Goal: Task Accomplishment & Management: Complete application form

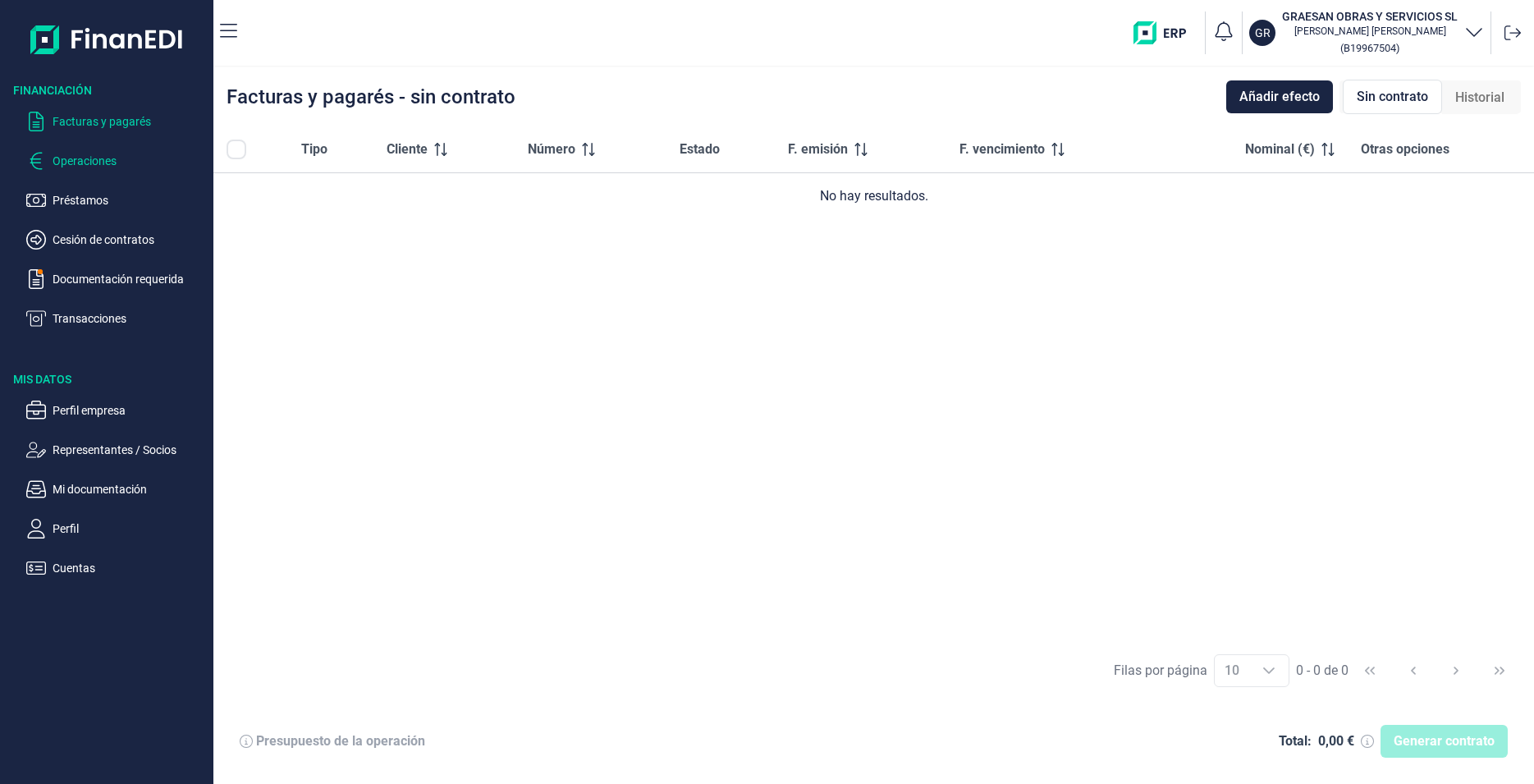
click at [99, 156] on p "Operaciones" at bounding box center [129, 161] width 154 height 20
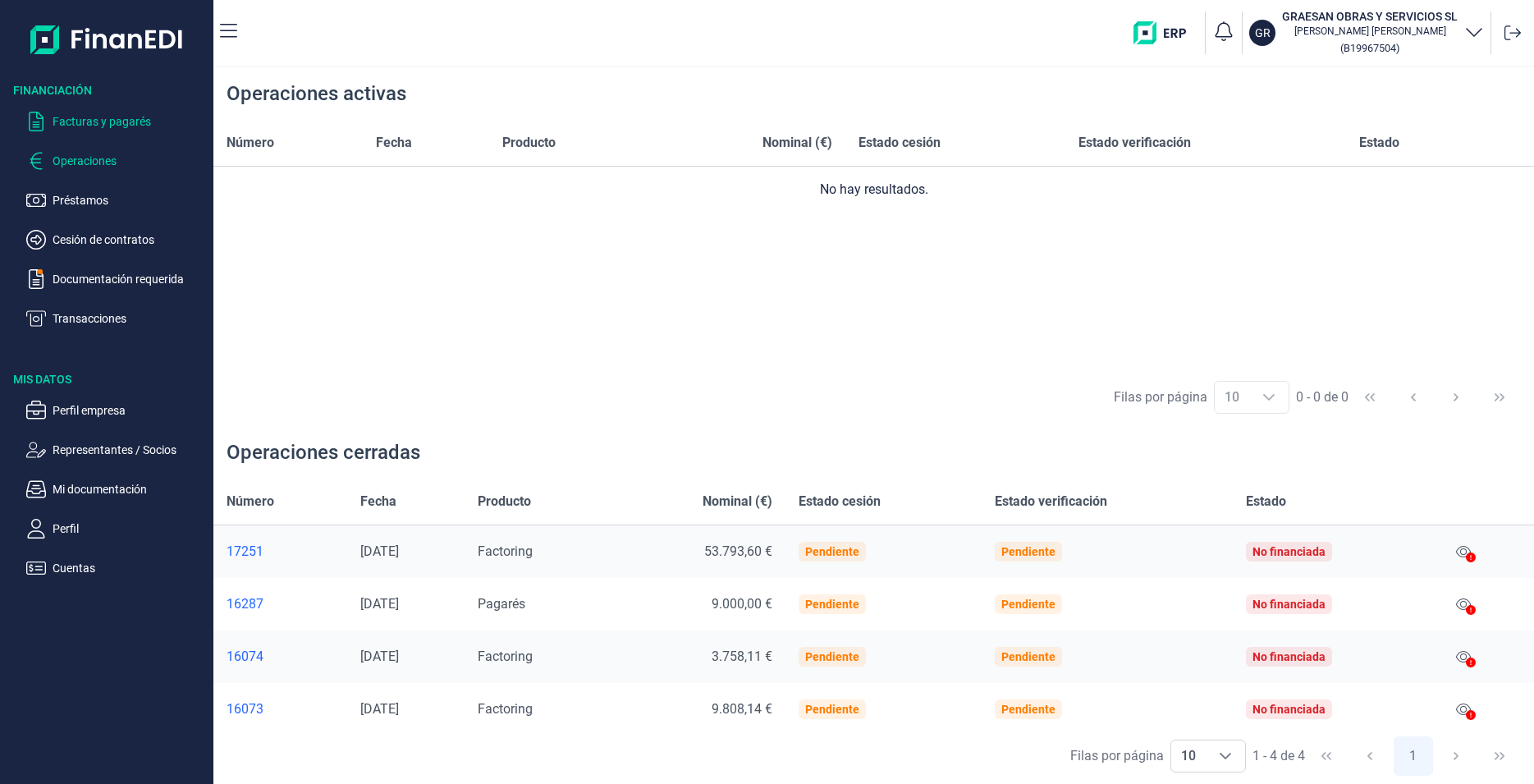
click at [104, 125] on p "Facturas y pagarés" at bounding box center [129, 121] width 154 height 20
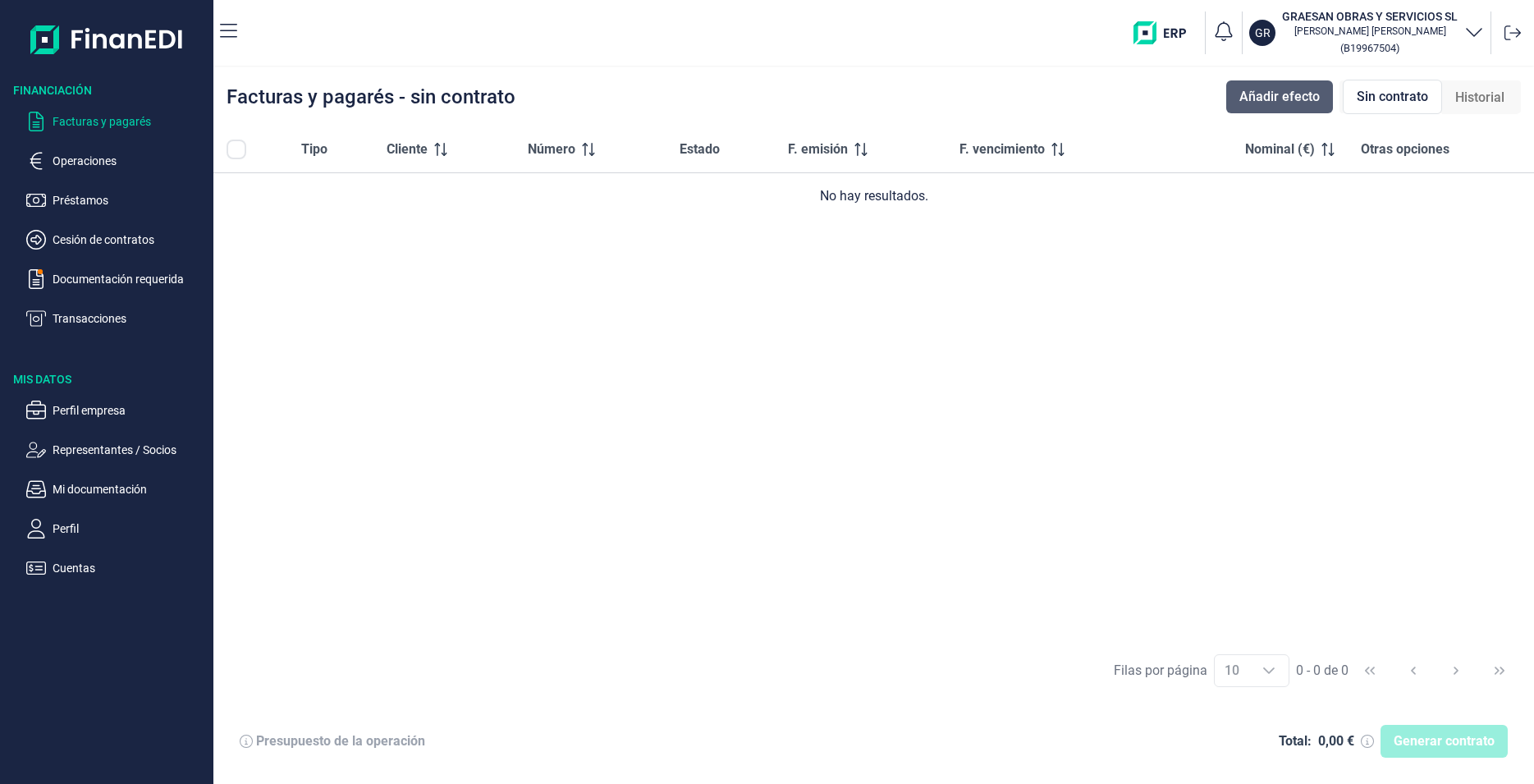
click at [1307, 94] on span "Añadir efecto" at bounding box center [1279, 96] width 81 height 20
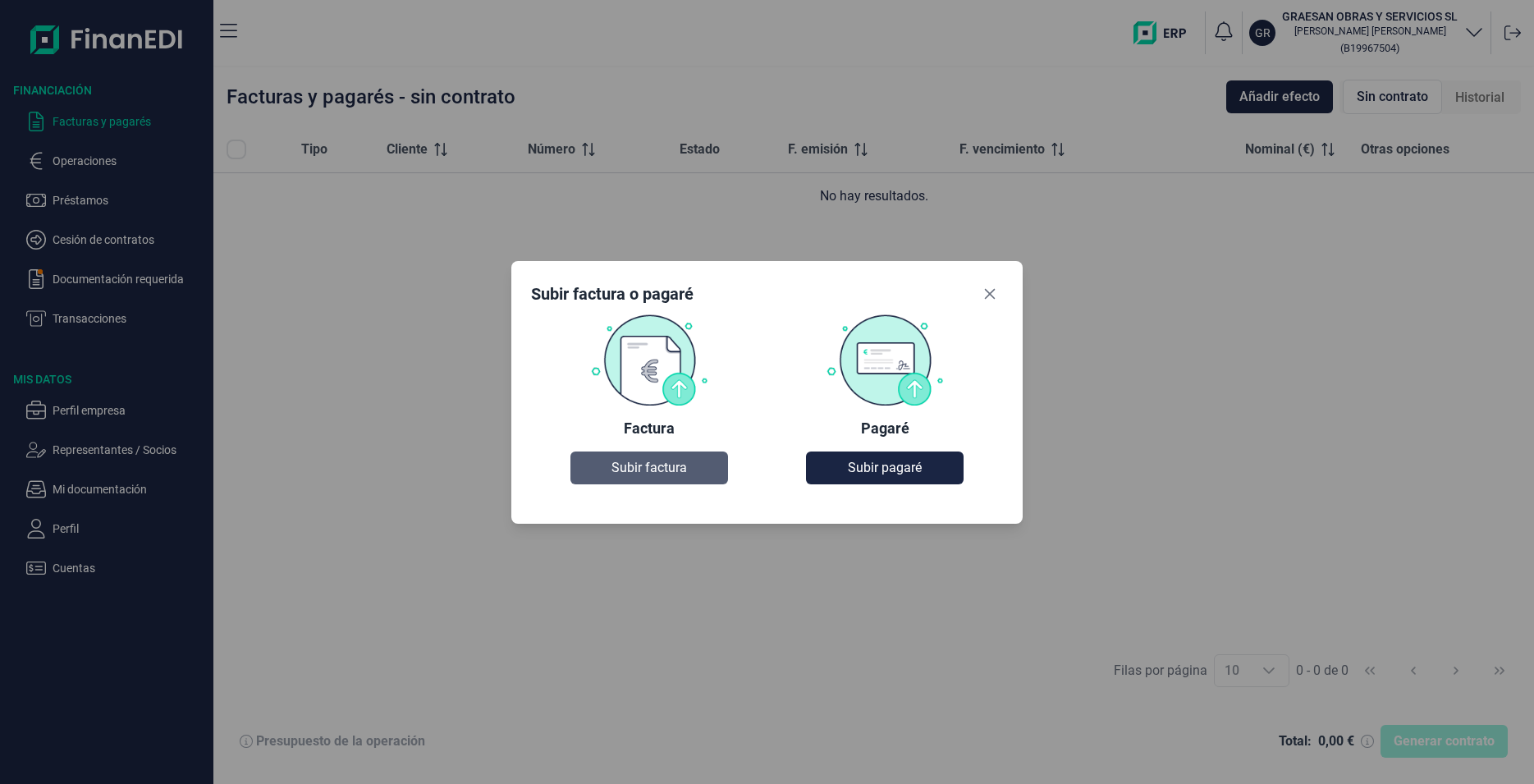
click at [675, 458] on button "Subir factura" at bounding box center [649, 468] width 157 height 33
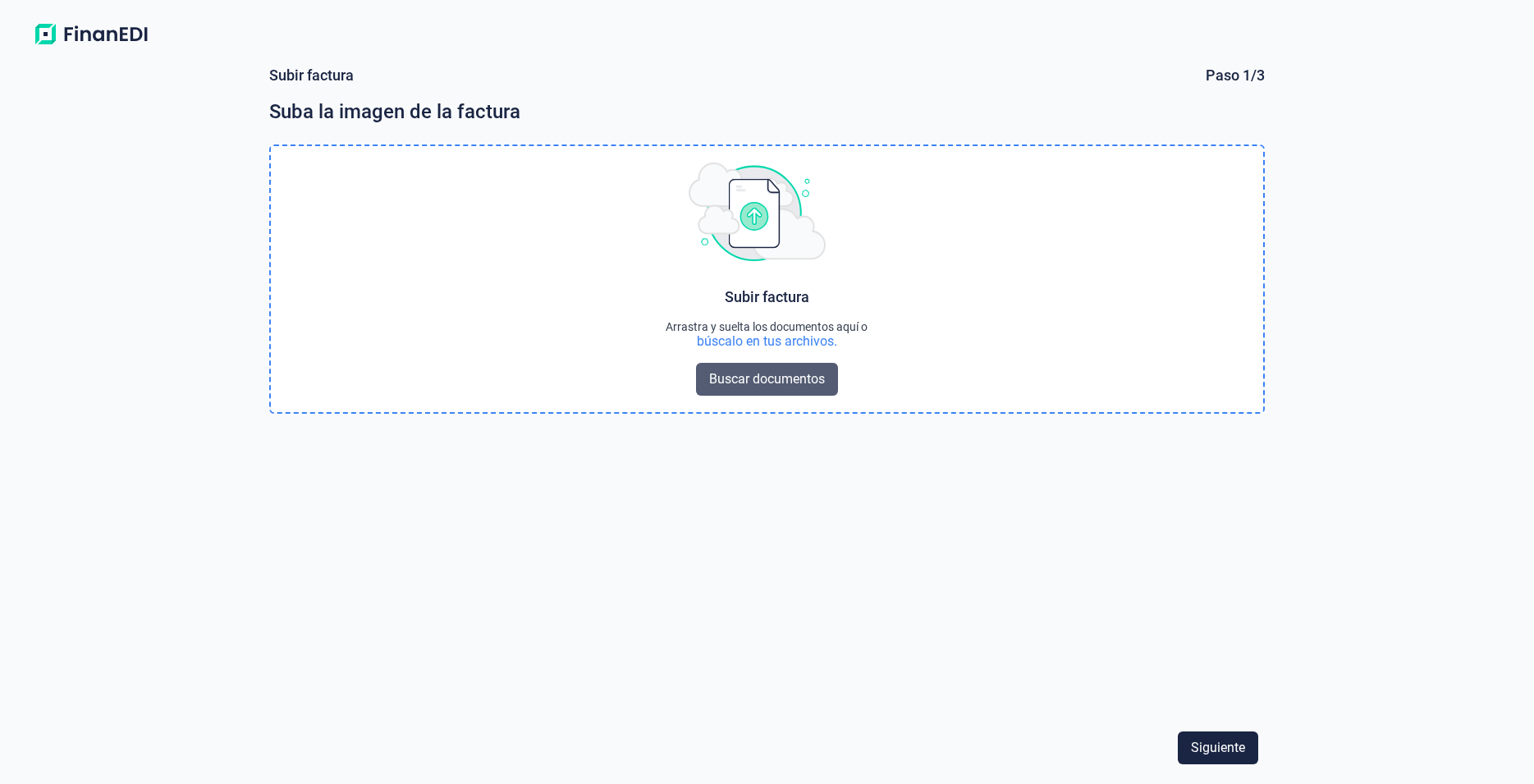
click at [715, 381] on span "Buscar documentos" at bounding box center [767, 378] width 116 height 20
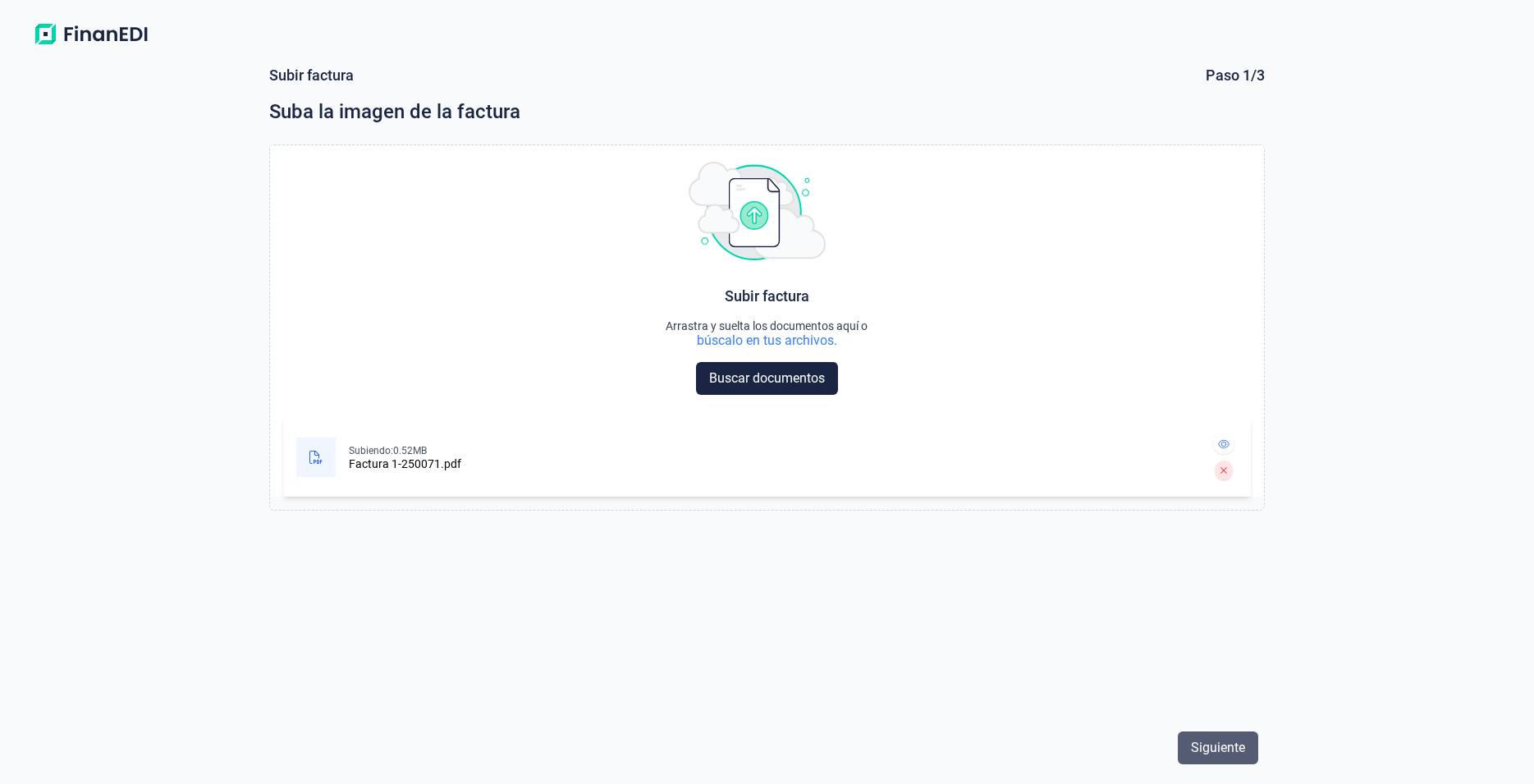
click at [1212, 755] on span "Siguiente" at bounding box center [1218, 747] width 54 height 20
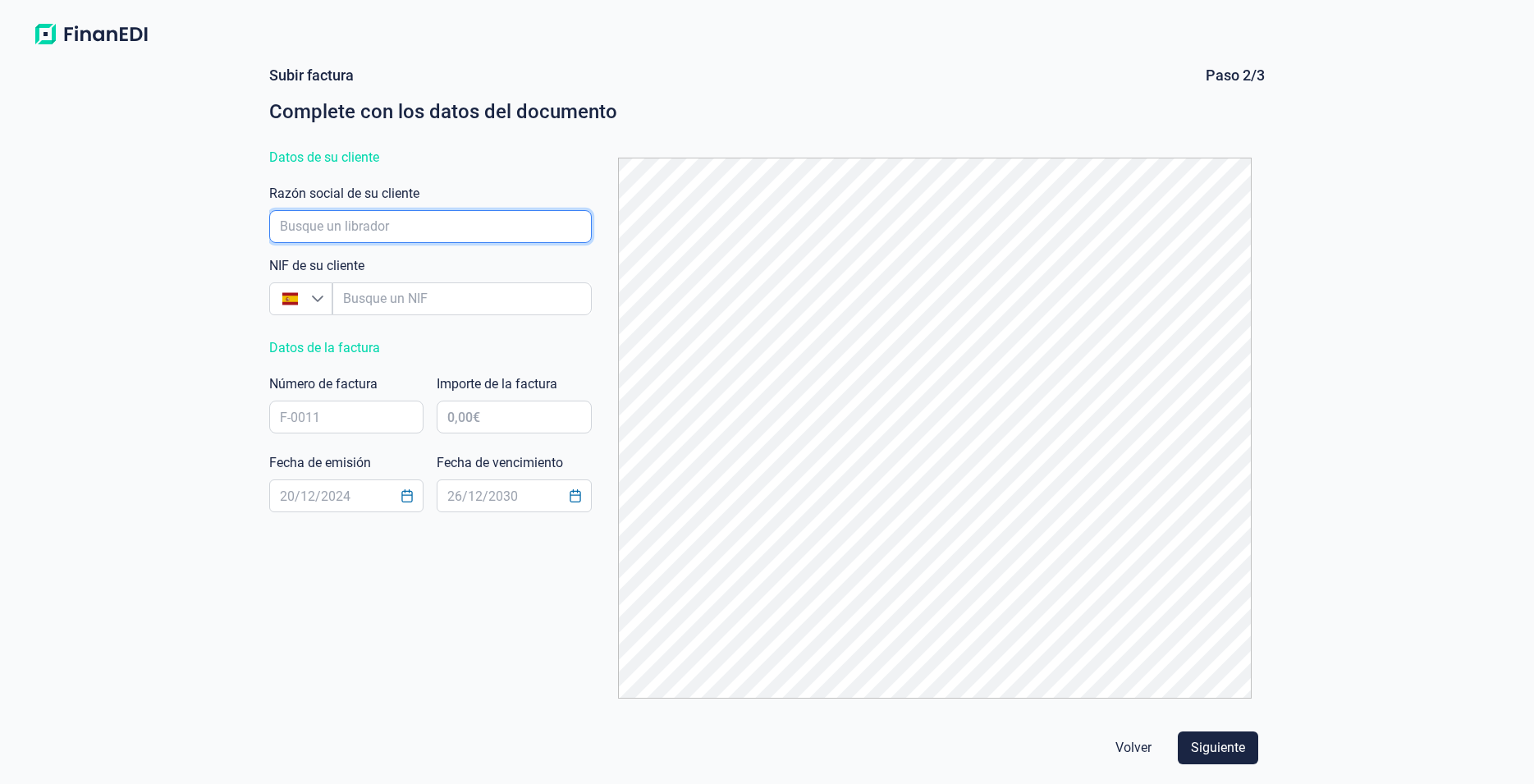
click at [349, 229] on input "empresaAutocomplete" at bounding box center [431, 226] width 323 height 33
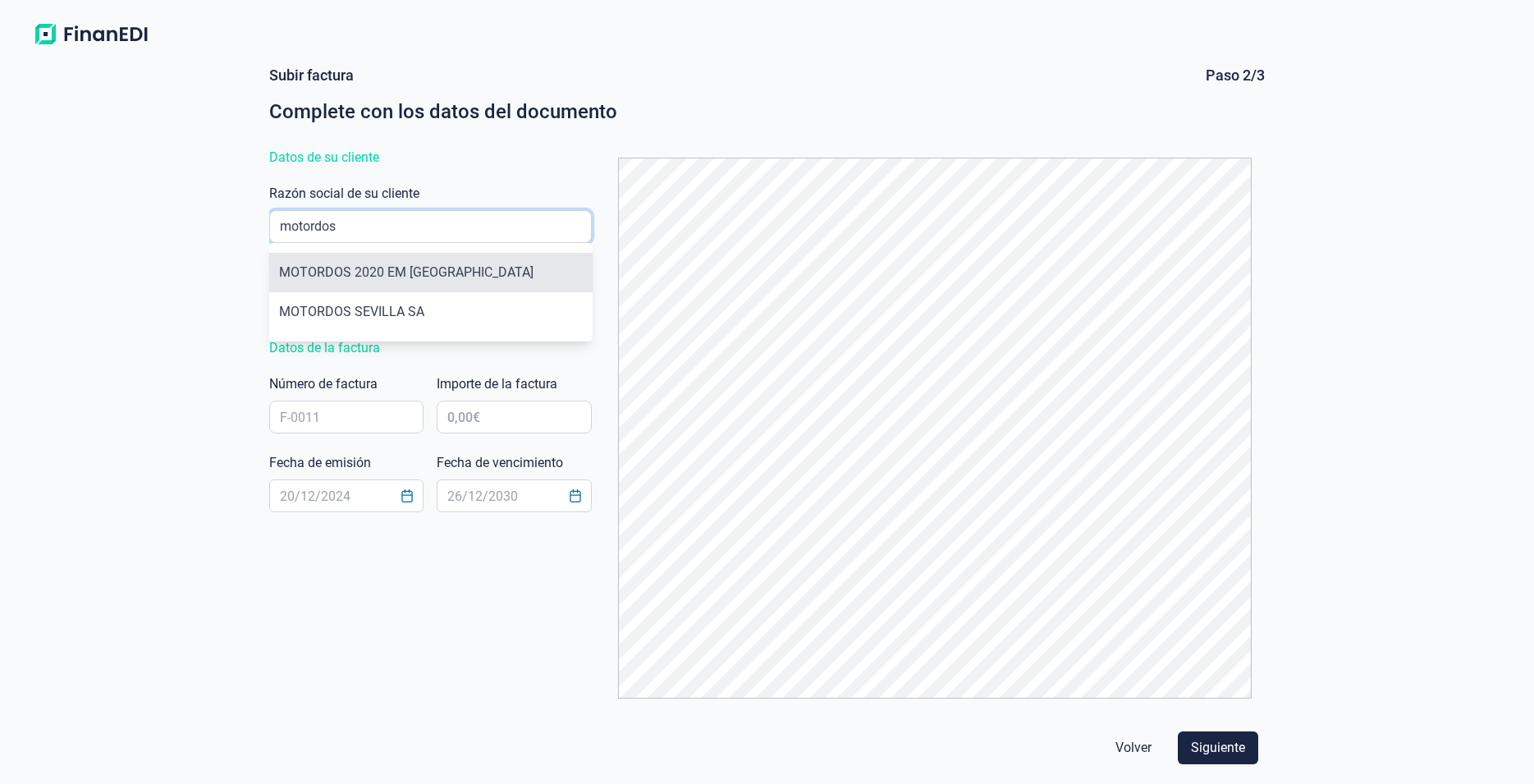
type input "motordos"
click at [430, 272] on li "MOTORDOS 2020 EM [GEOGRAPHIC_DATA]" at bounding box center [431, 272] width 323 height 39
type input "A18072025"
type input "MOTORDOS 2020 EM [GEOGRAPHIC_DATA]"
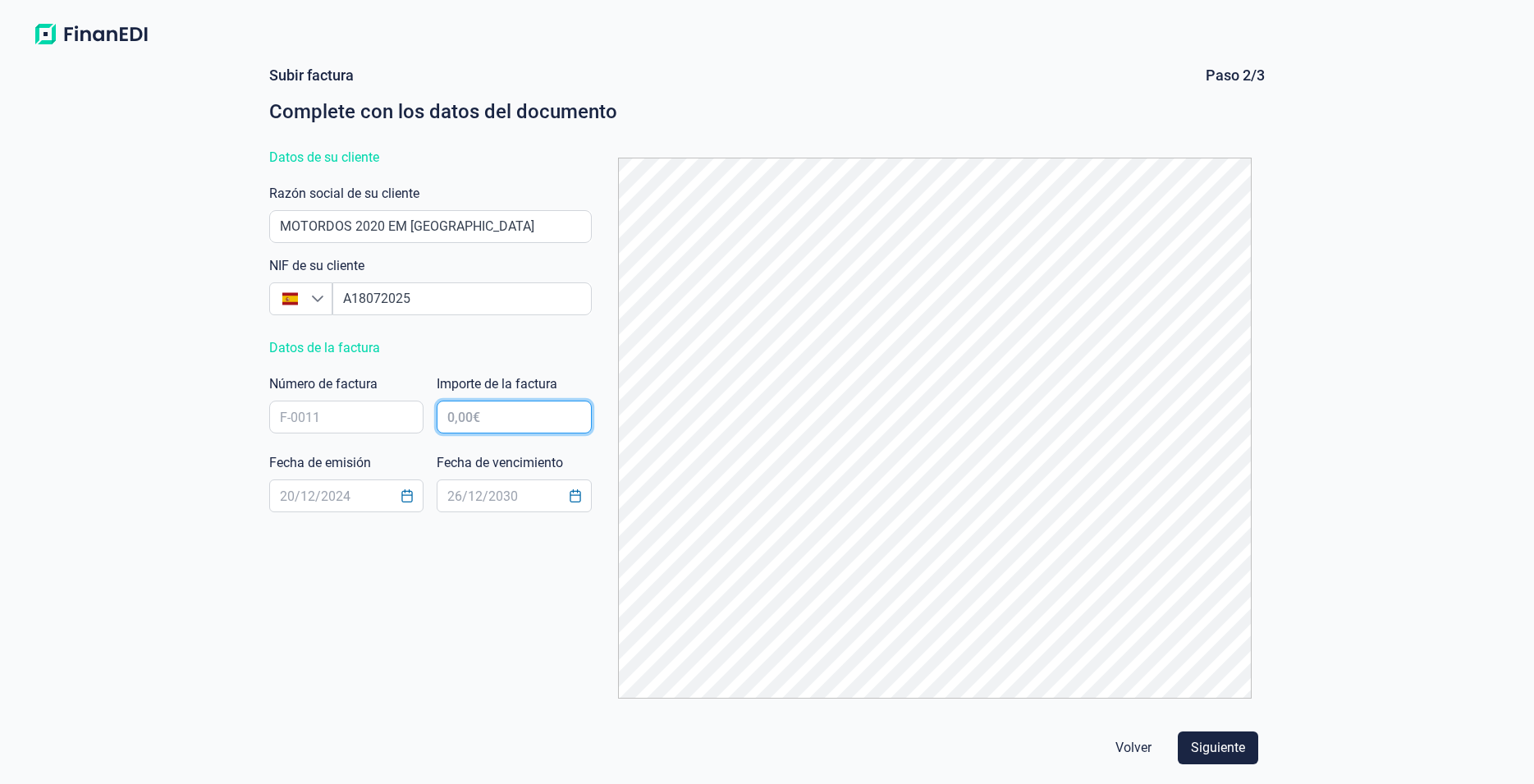
click at [503, 417] on input "text" at bounding box center [514, 417] width 155 height 33
type input "7.276.320,00 €"
click button "Volver" at bounding box center [1133, 747] width 62 height 33
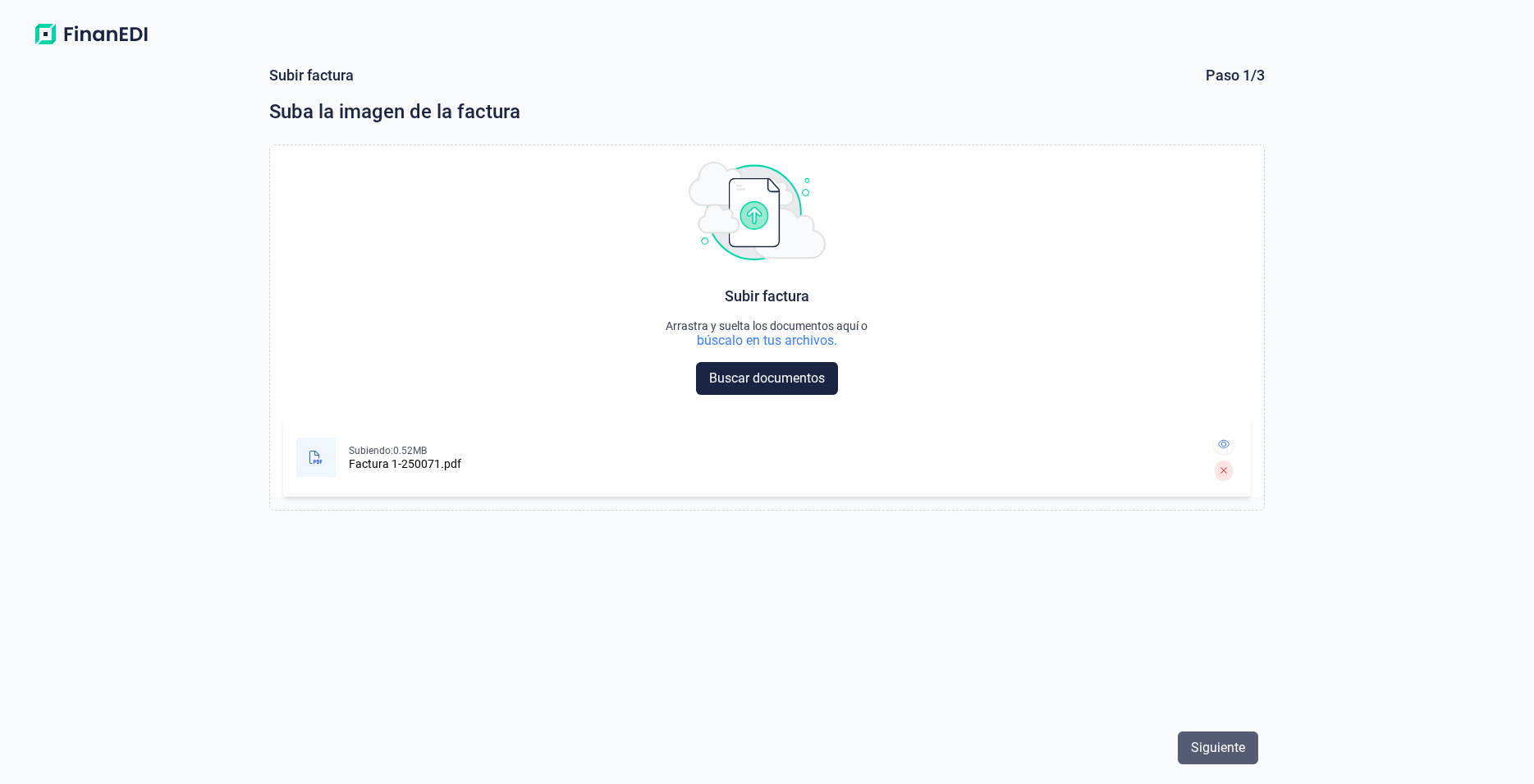
click at [1203, 732] on button "Siguiente" at bounding box center [1218, 747] width 81 height 33
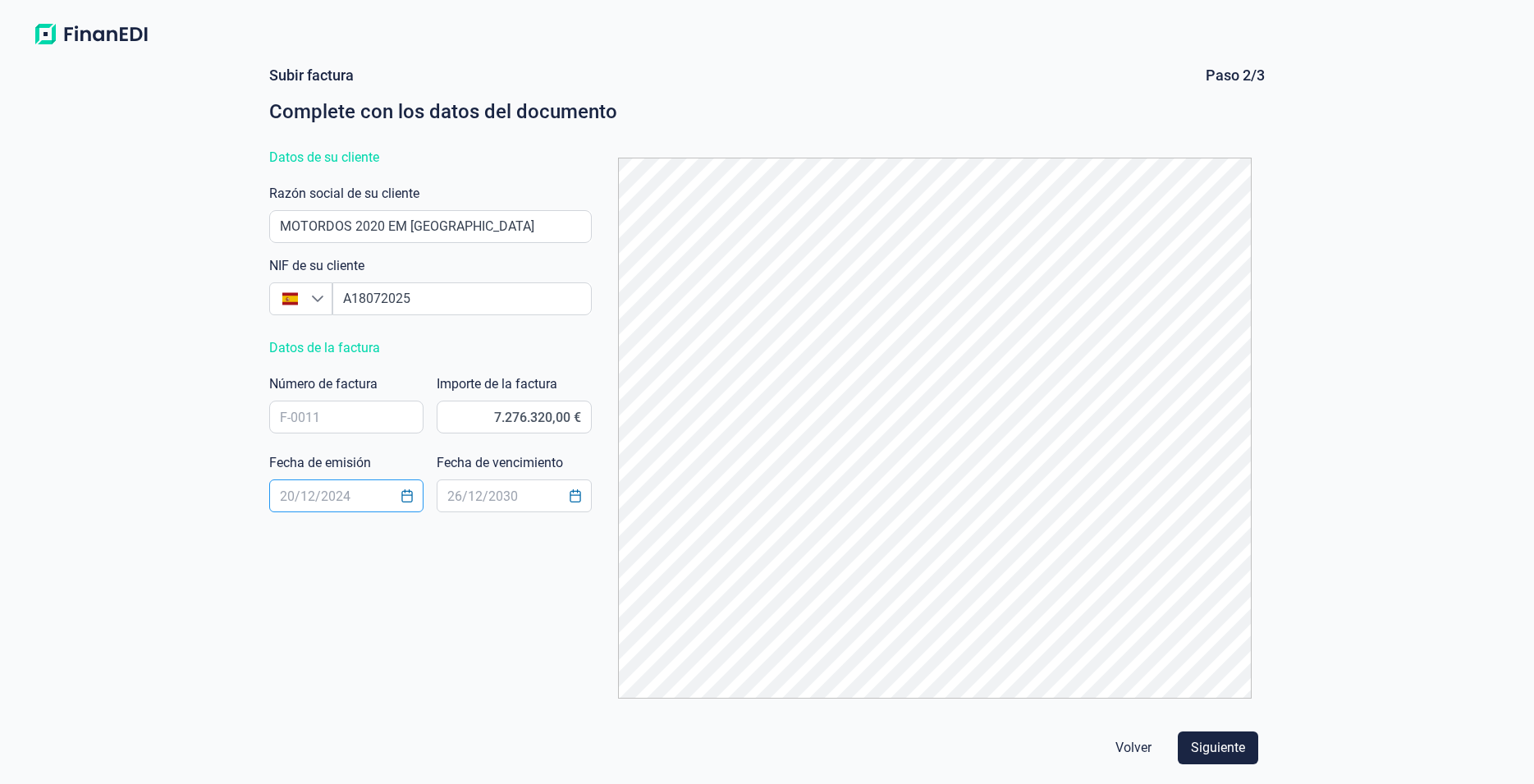
click at [378, 498] on input "text" at bounding box center [347, 496] width 155 height 33
click at [334, 499] on input "text" at bounding box center [347, 496] width 155 height 33
type input "[DATE]"
click at [1231, 750] on span "Siguiente" at bounding box center [1218, 747] width 54 height 20
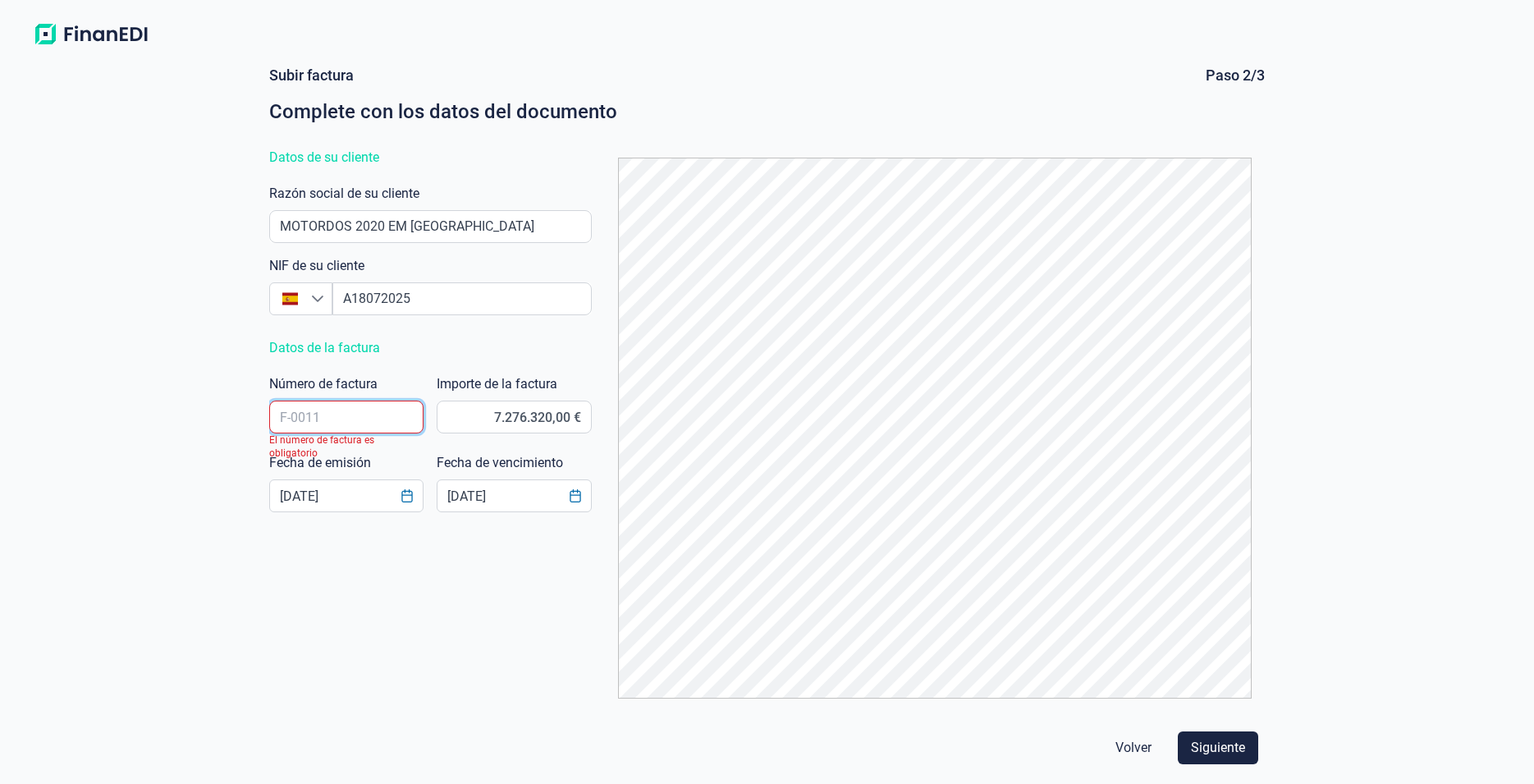
click at [339, 426] on input "text" at bounding box center [347, 417] width 155 height 33
type input "a/250071"
click button "Volver" at bounding box center [1133, 747] width 62 height 33
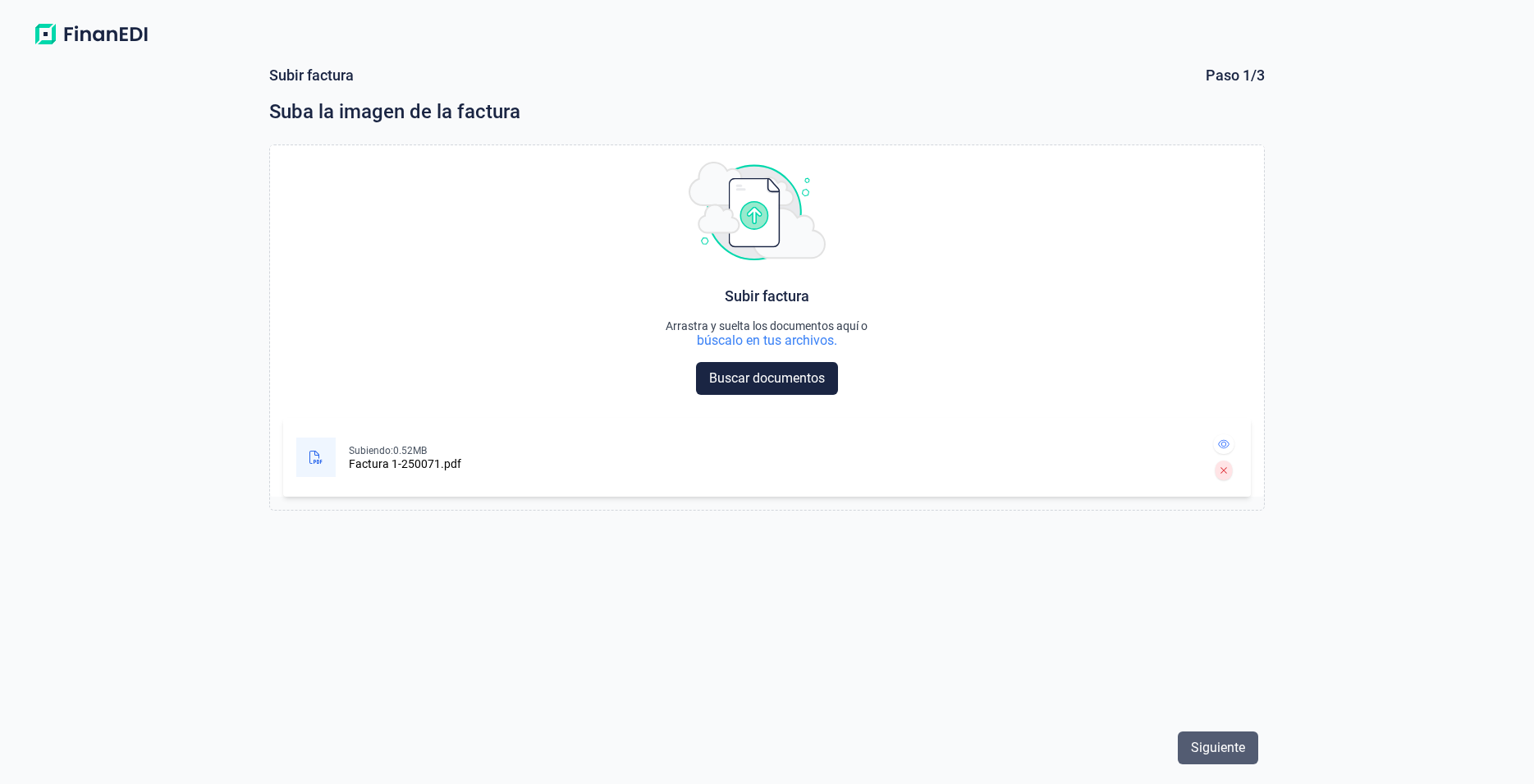
click at [1211, 752] on span "Siguiente" at bounding box center [1218, 747] width 54 height 20
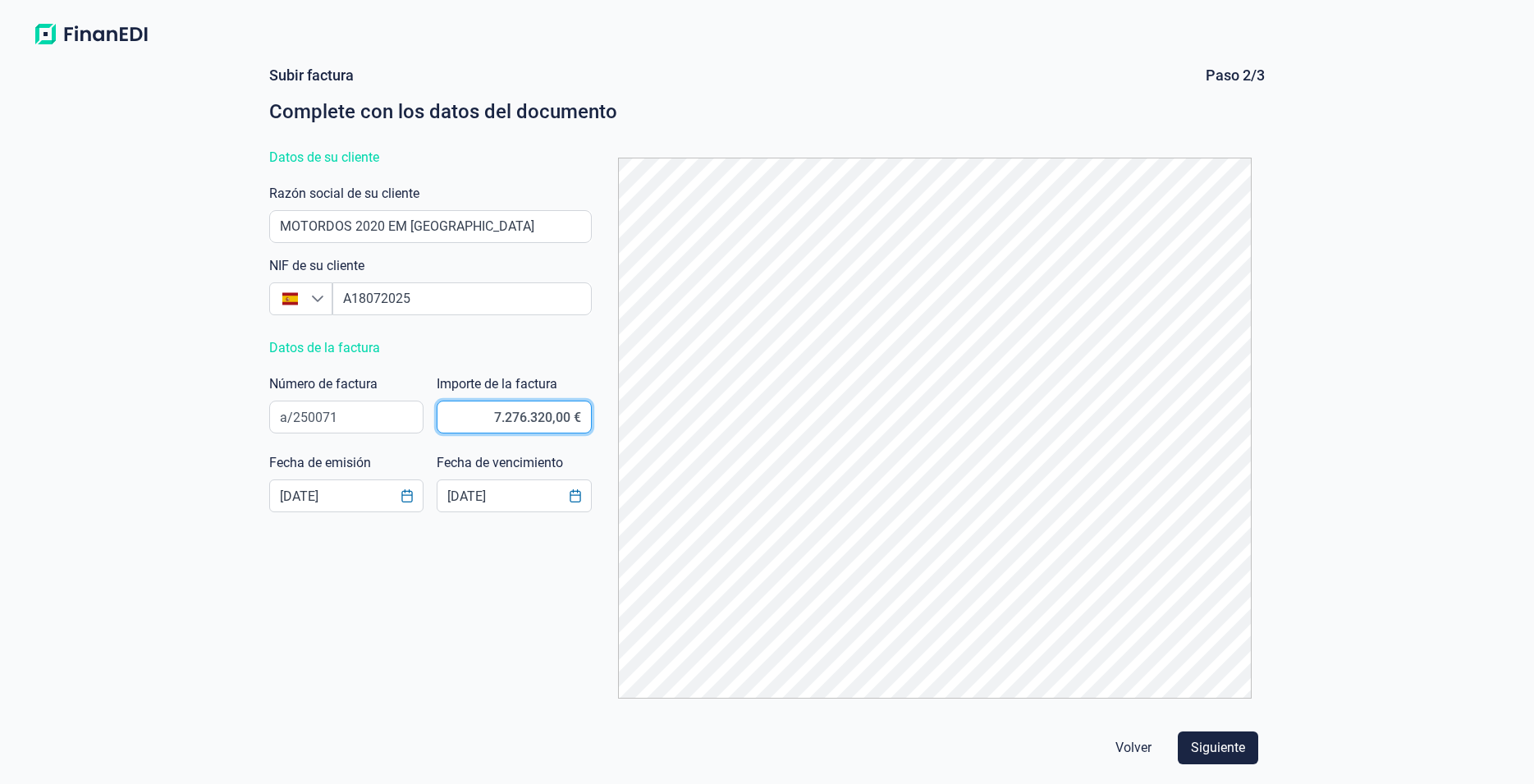
click at [565, 414] on input "7.276.320,00 €" at bounding box center [514, 417] width 155 height 33
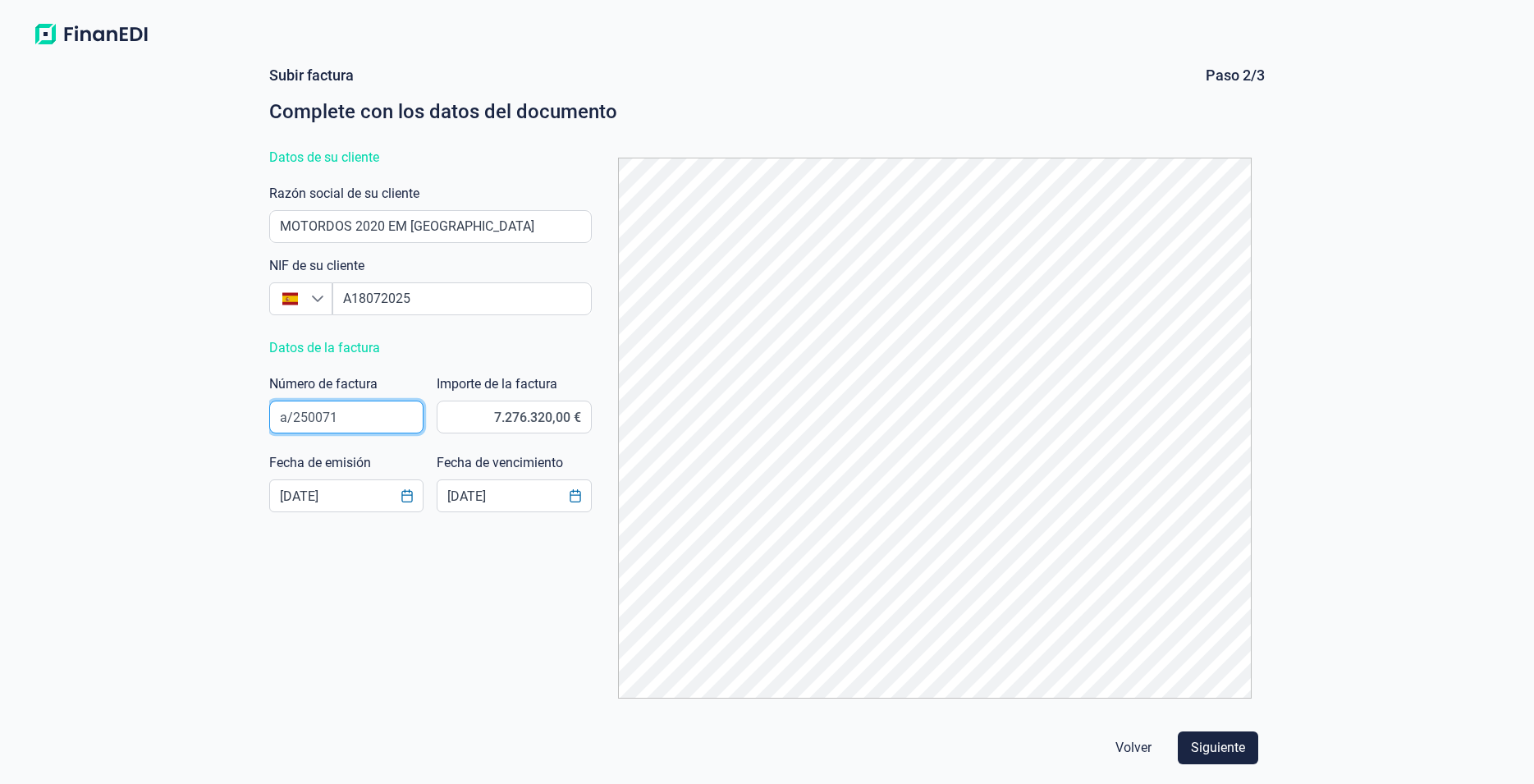
click at [357, 419] on input "a/250071" at bounding box center [347, 417] width 155 height 33
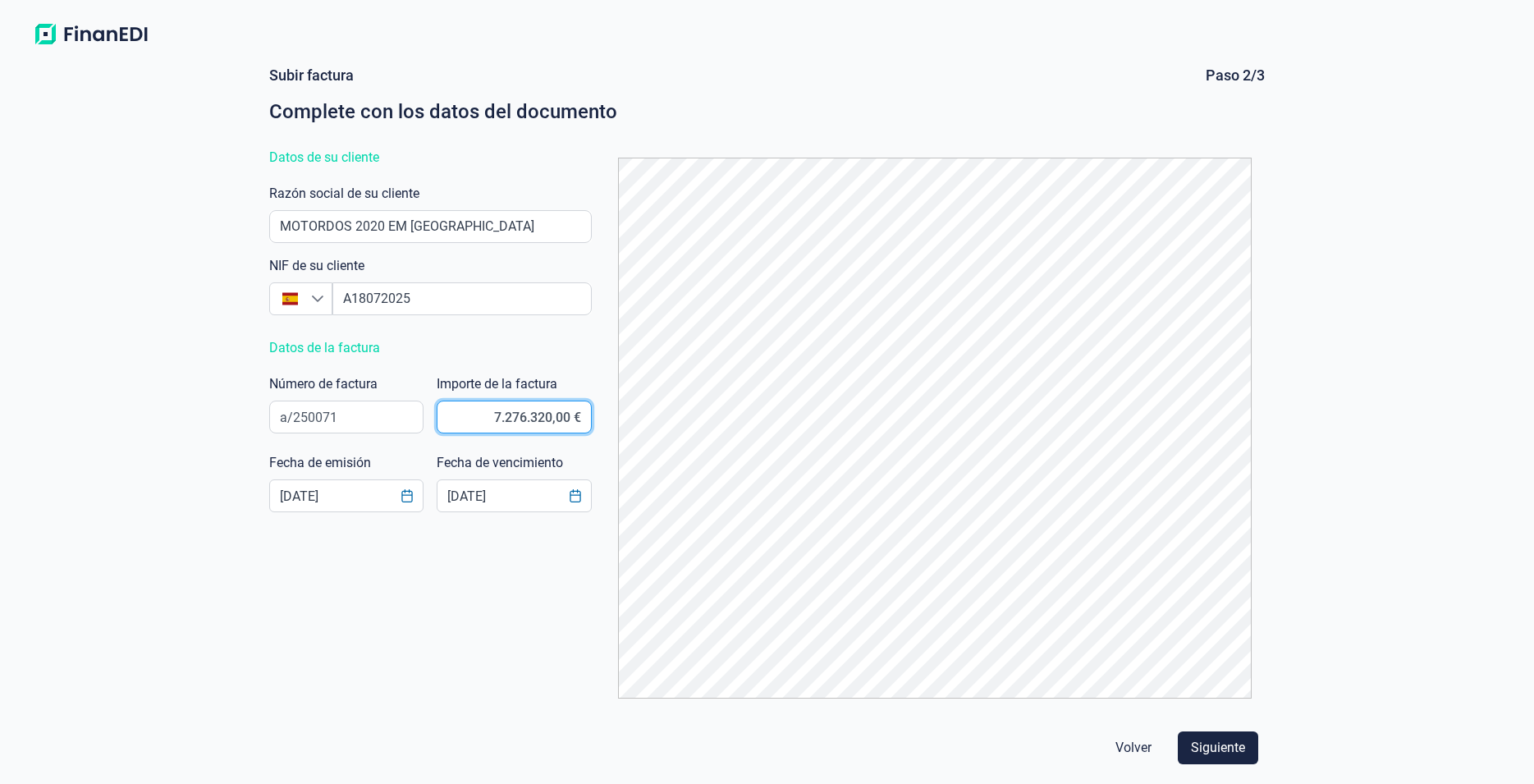
drag, startPoint x: 483, startPoint y: 420, endPoint x: 753, endPoint y: 442, distance: 270.9
click at [592, 434] on input "7.276.320,00 €" at bounding box center [514, 417] width 155 height 33
type input "7.276.320,00 €"
click button "Volver" at bounding box center [1133, 747] width 62 height 33
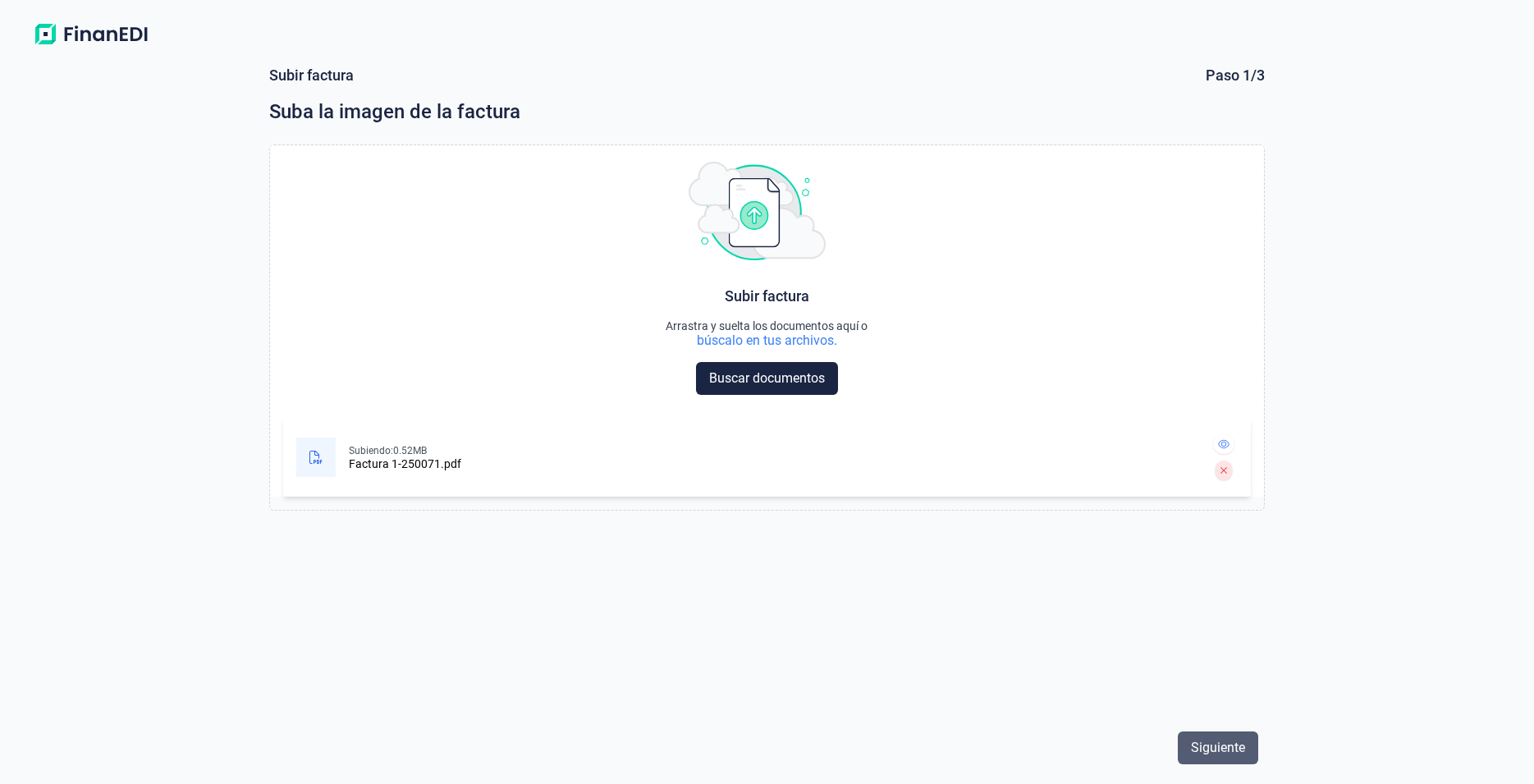
click at [1209, 753] on span "Siguiente" at bounding box center [1218, 747] width 54 height 20
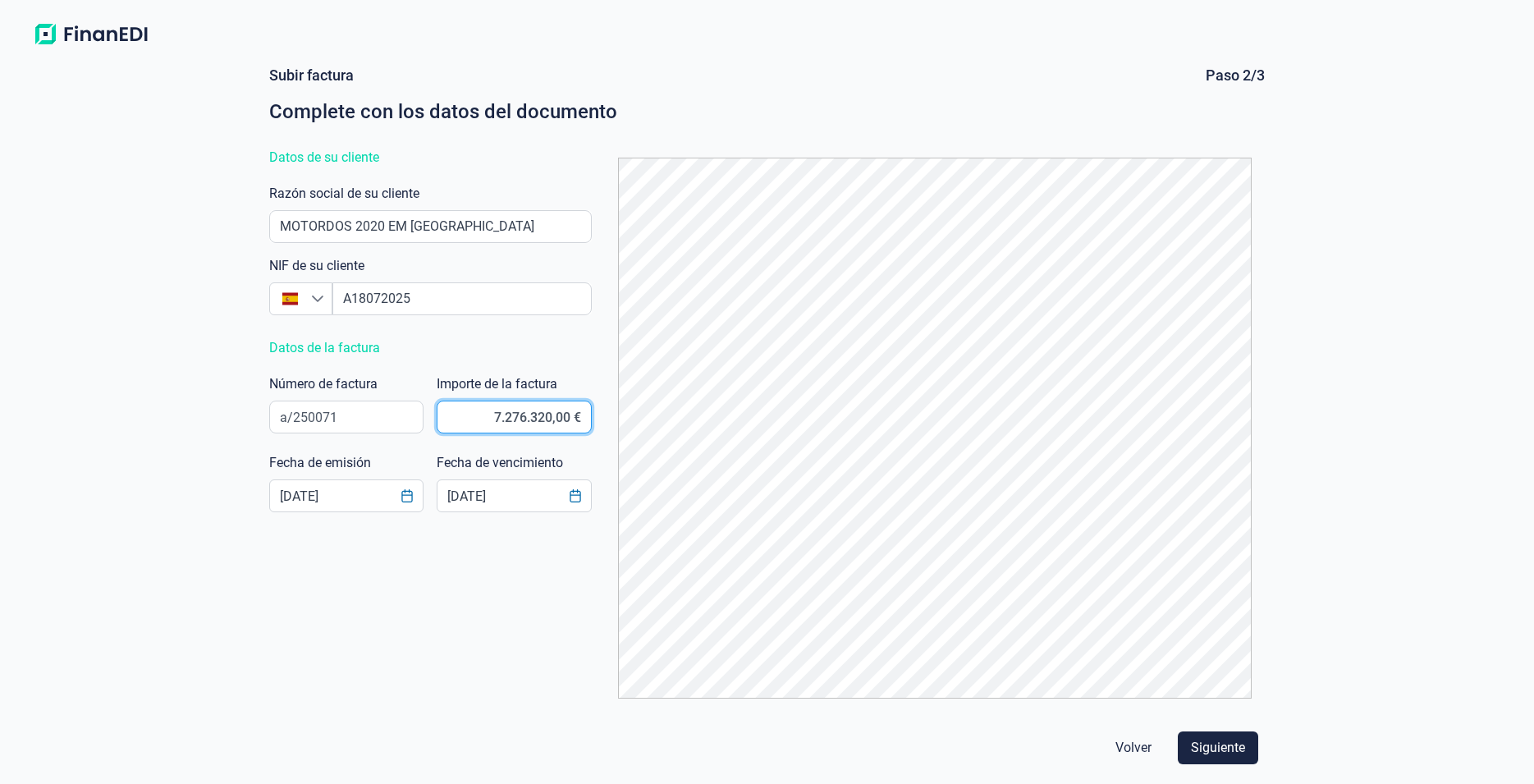
drag, startPoint x: 489, startPoint y: 417, endPoint x: 690, endPoint y: 423, distance: 201.1
click at [592, 423] on input "7.276.320,00 €" at bounding box center [514, 417] width 155 height 33
click at [558, 419] on input "72,76 €" at bounding box center [514, 417] width 155 height 33
click at [562, 418] on input "72.763,00 €" at bounding box center [514, 417] width 155 height 33
type input "72.763,20 €"
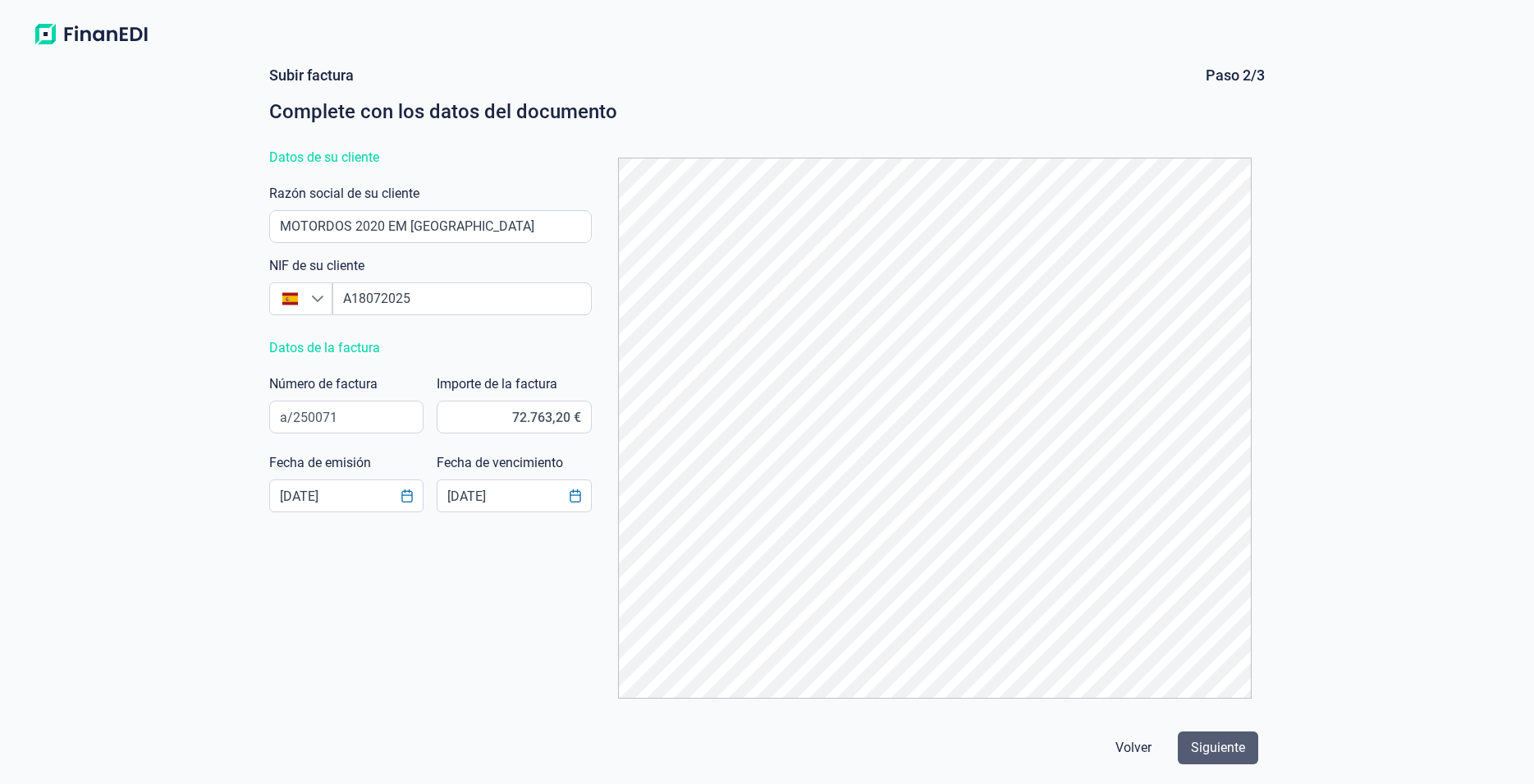
click at [1219, 751] on span "Siguiente" at bounding box center [1218, 747] width 54 height 20
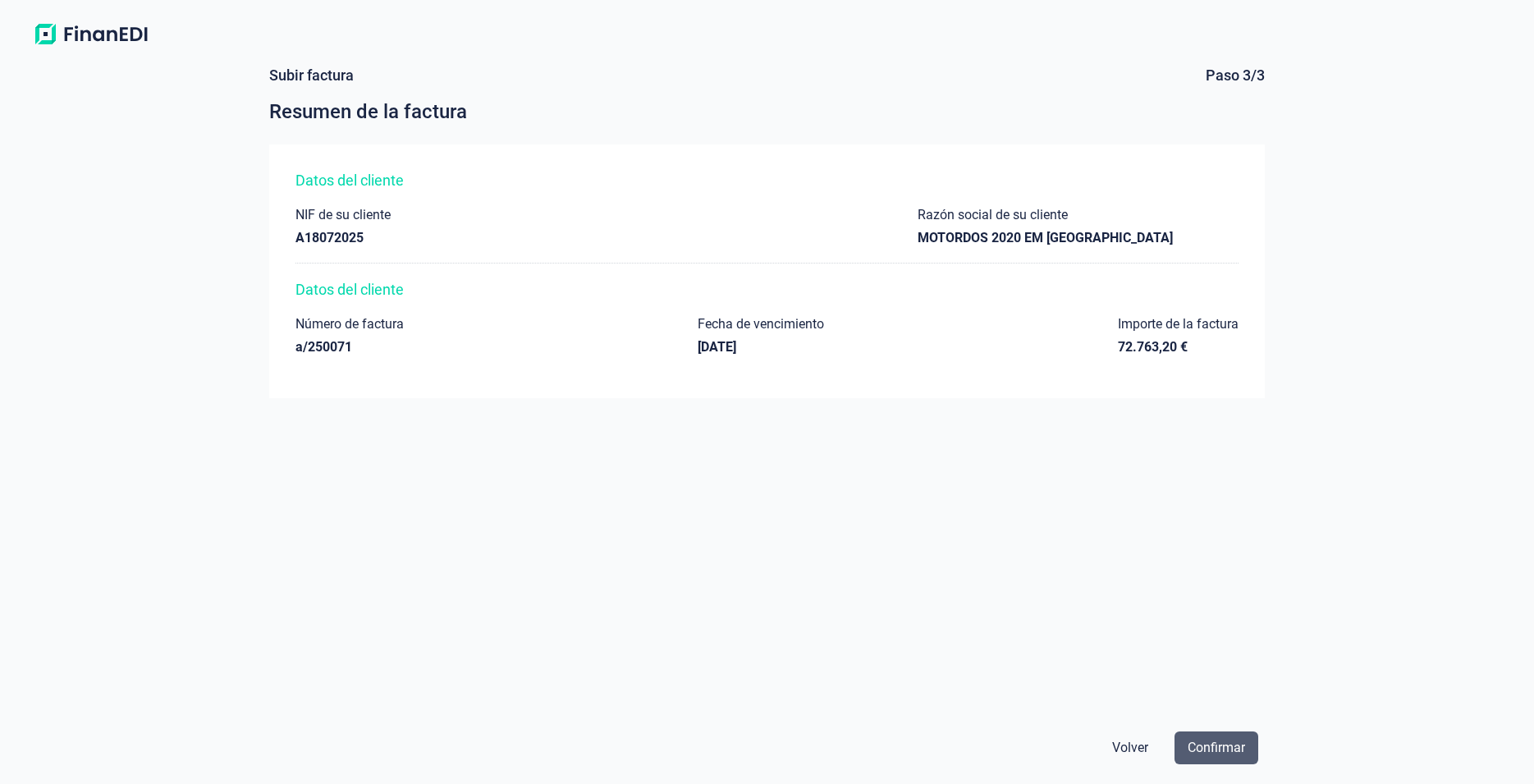
click at [1234, 747] on span "Confirmar" at bounding box center [1217, 747] width 58 height 20
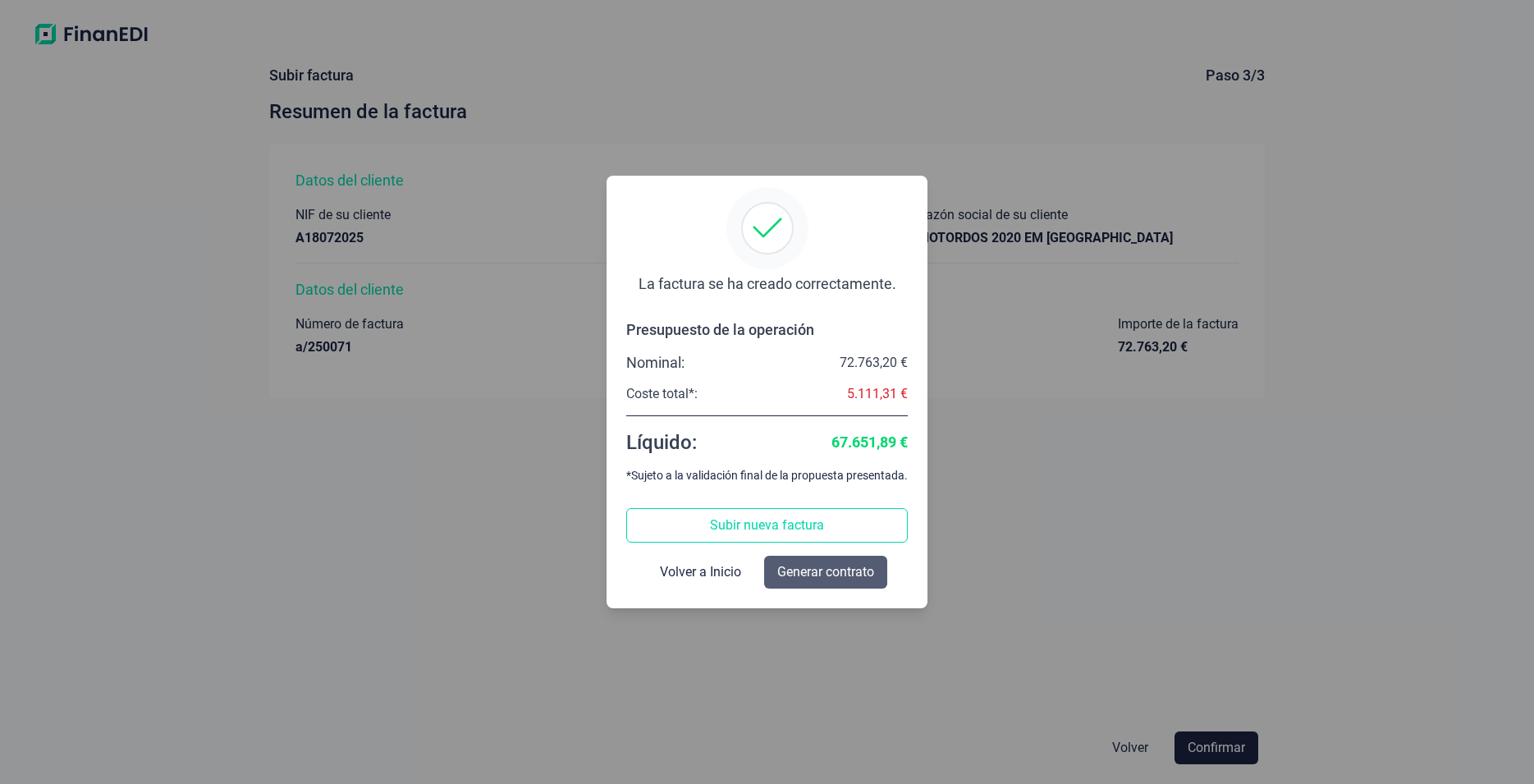
click at [843, 565] on span "Generar contrato" at bounding box center [826, 571] width 97 height 20
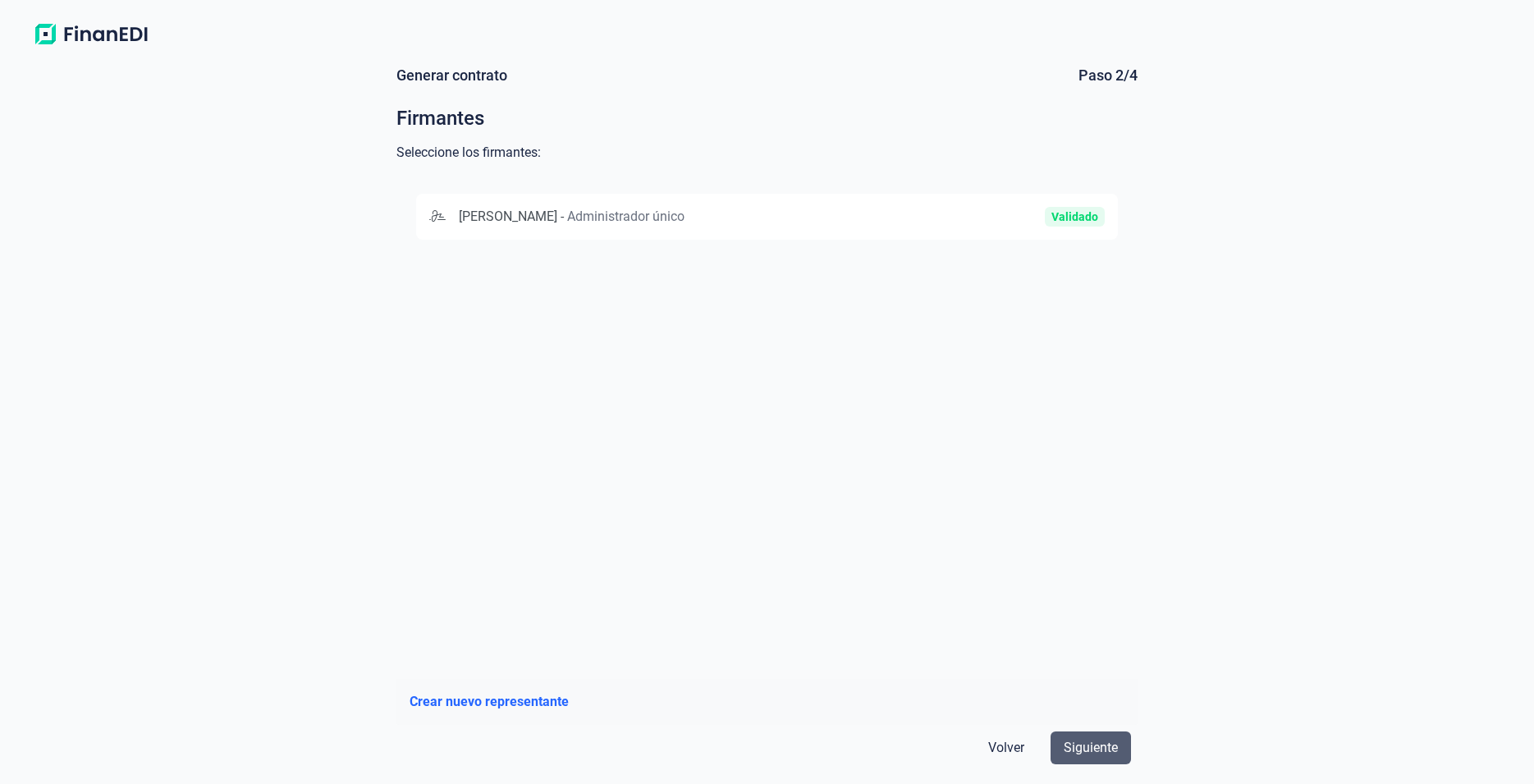
click at [1115, 751] on span "Siguiente" at bounding box center [1091, 747] width 54 height 20
click at [443, 230] on div "[PERSON_NAME] - Administrador único Validado" at bounding box center [766, 217] width 702 height 46
drag, startPoint x: 1094, startPoint y: 736, endPoint x: 1088, endPoint y: 728, distance: 10.0
click at [1094, 736] on button "Siguiente" at bounding box center [1090, 747] width 81 height 33
click at [1094, 741] on span "Siguiente" at bounding box center [1091, 747] width 54 height 20
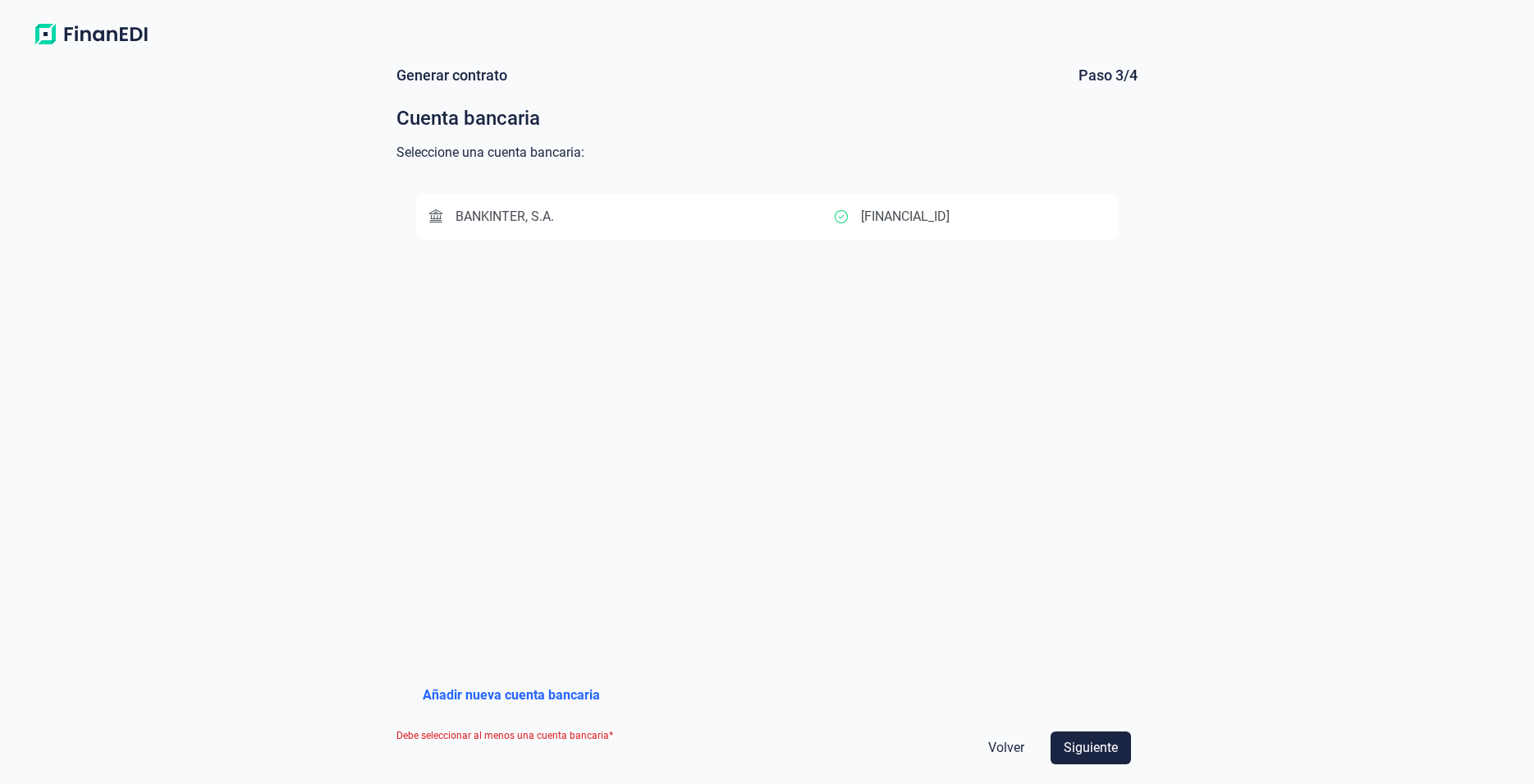
click at [606, 204] on button "BANKINTER, S.A. [FINANCIAL_ID]" at bounding box center [766, 217] width 702 height 46
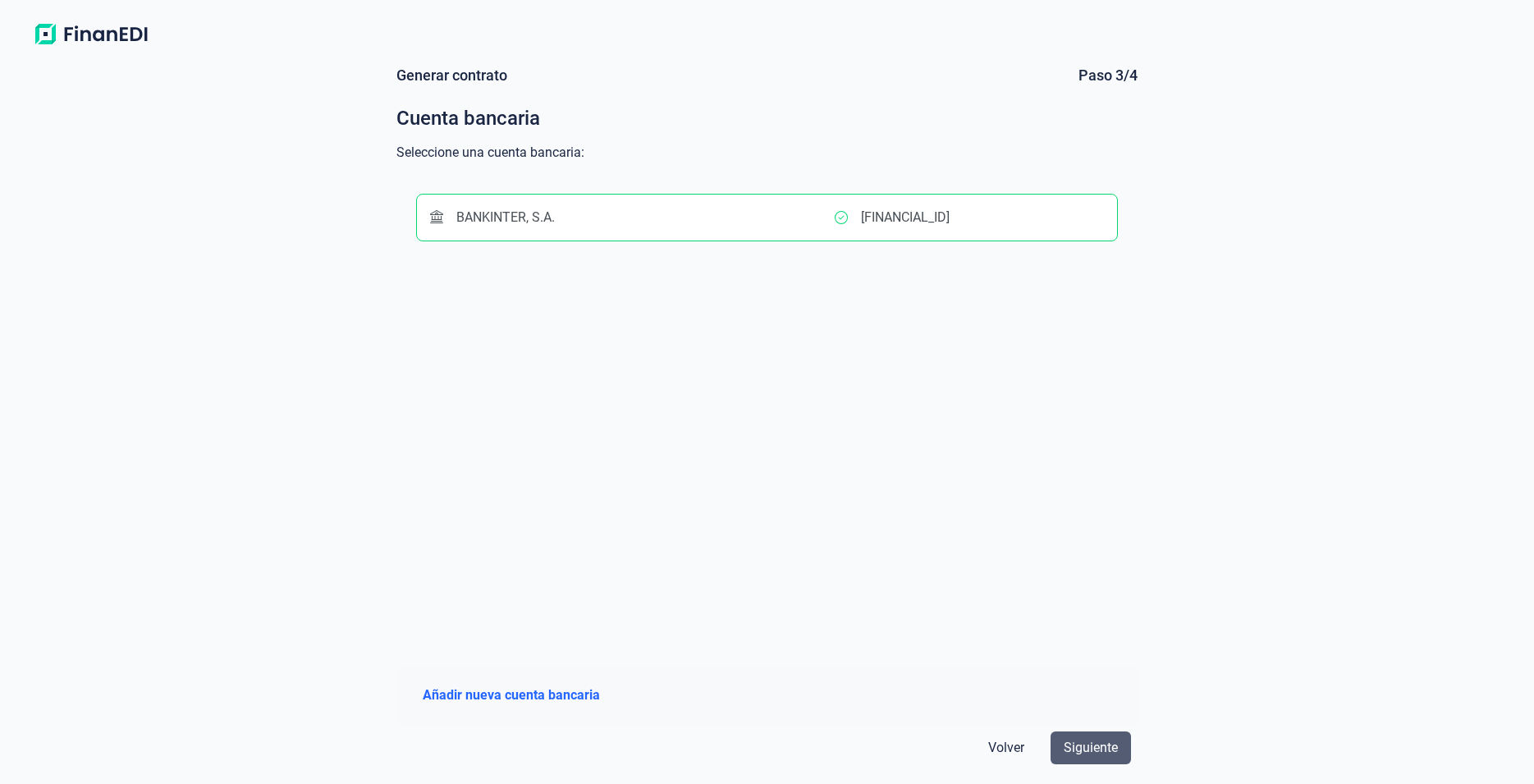
click at [1099, 740] on span "Siguiente" at bounding box center [1091, 747] width 54 height 20
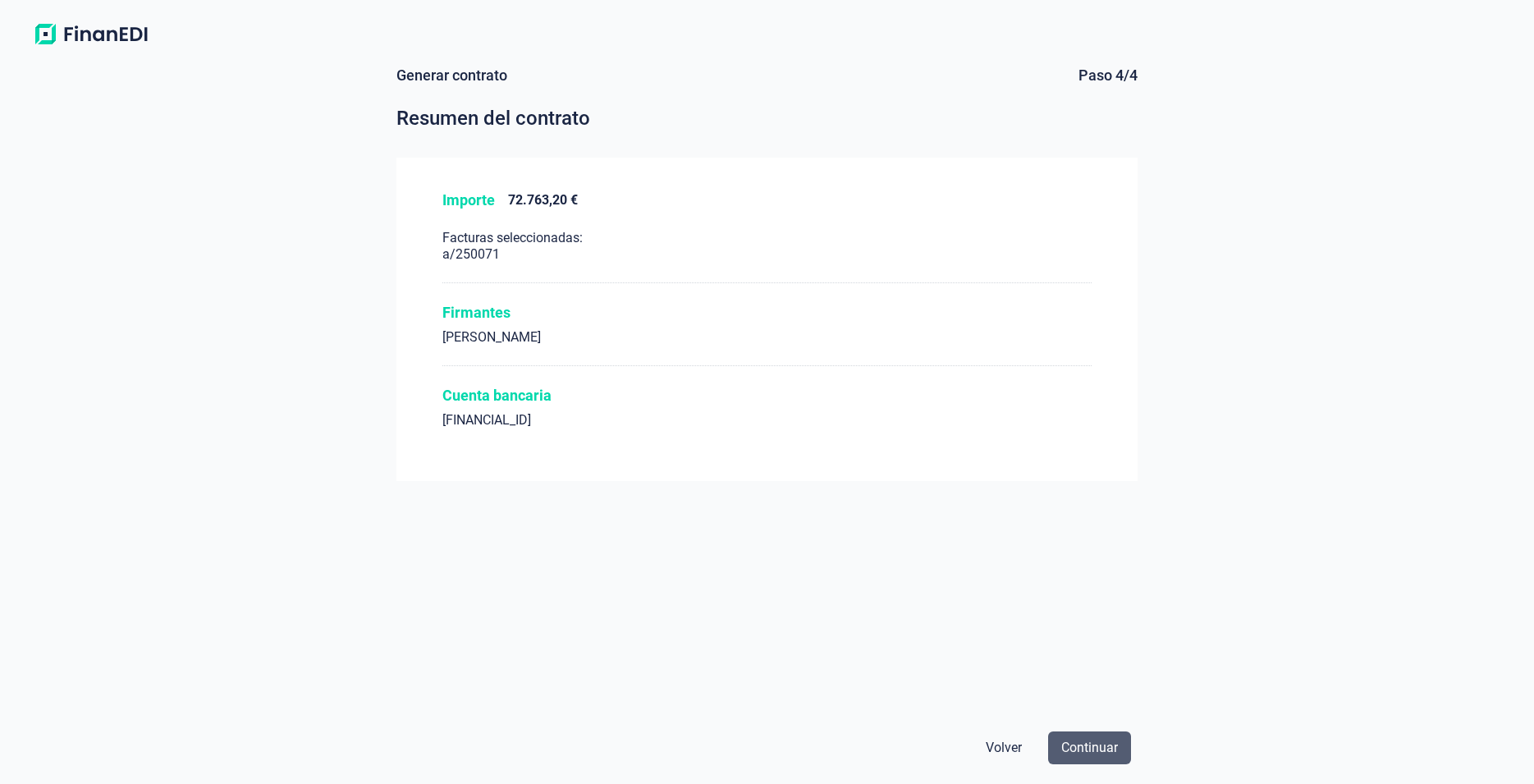
click at [1099, 741] on span "Continuar" at bounding box center [1089, 747] width 57 height 20
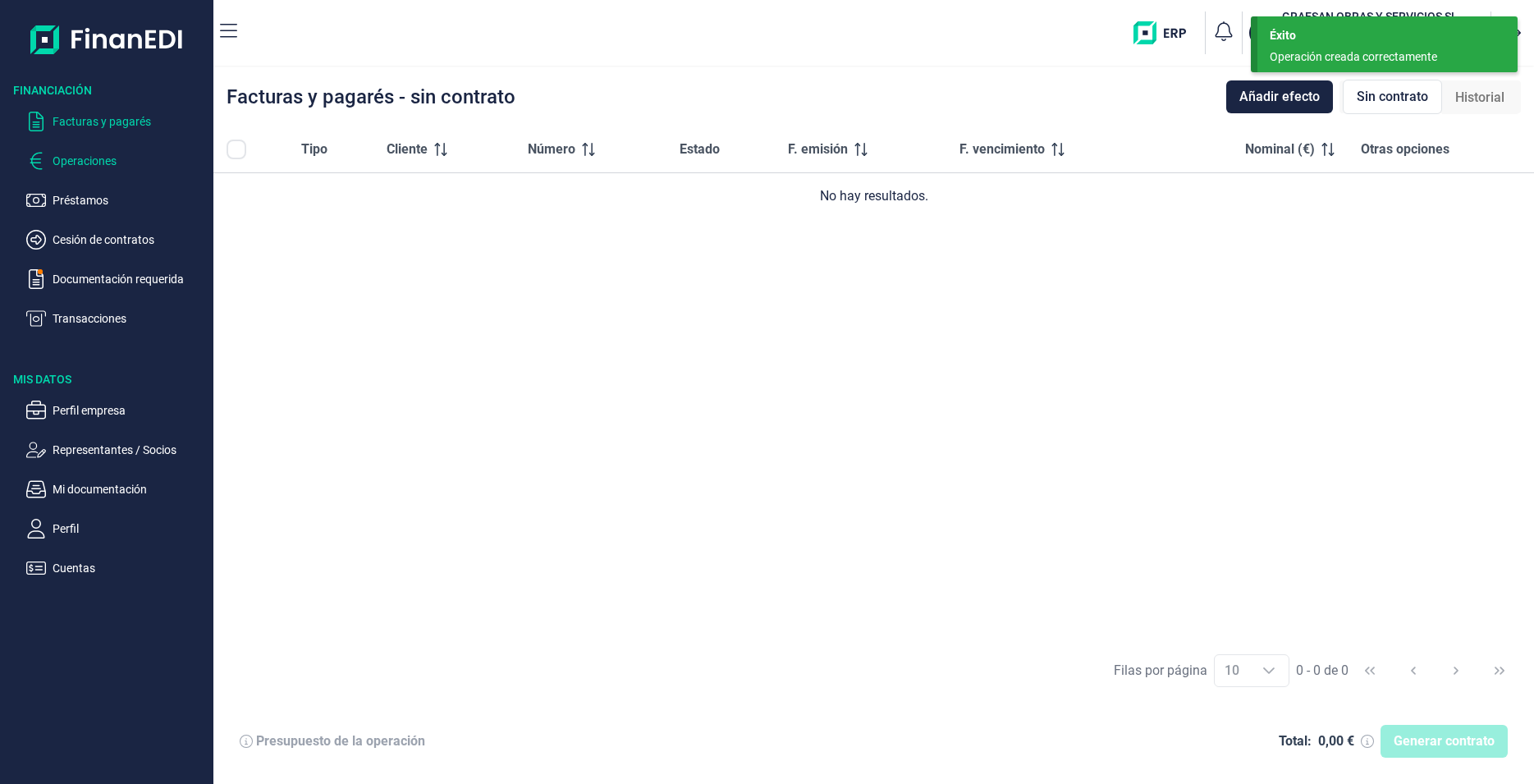
click at [99, 156] on p "Operaciones" at bounding box center [129, 161] width 154 height 20
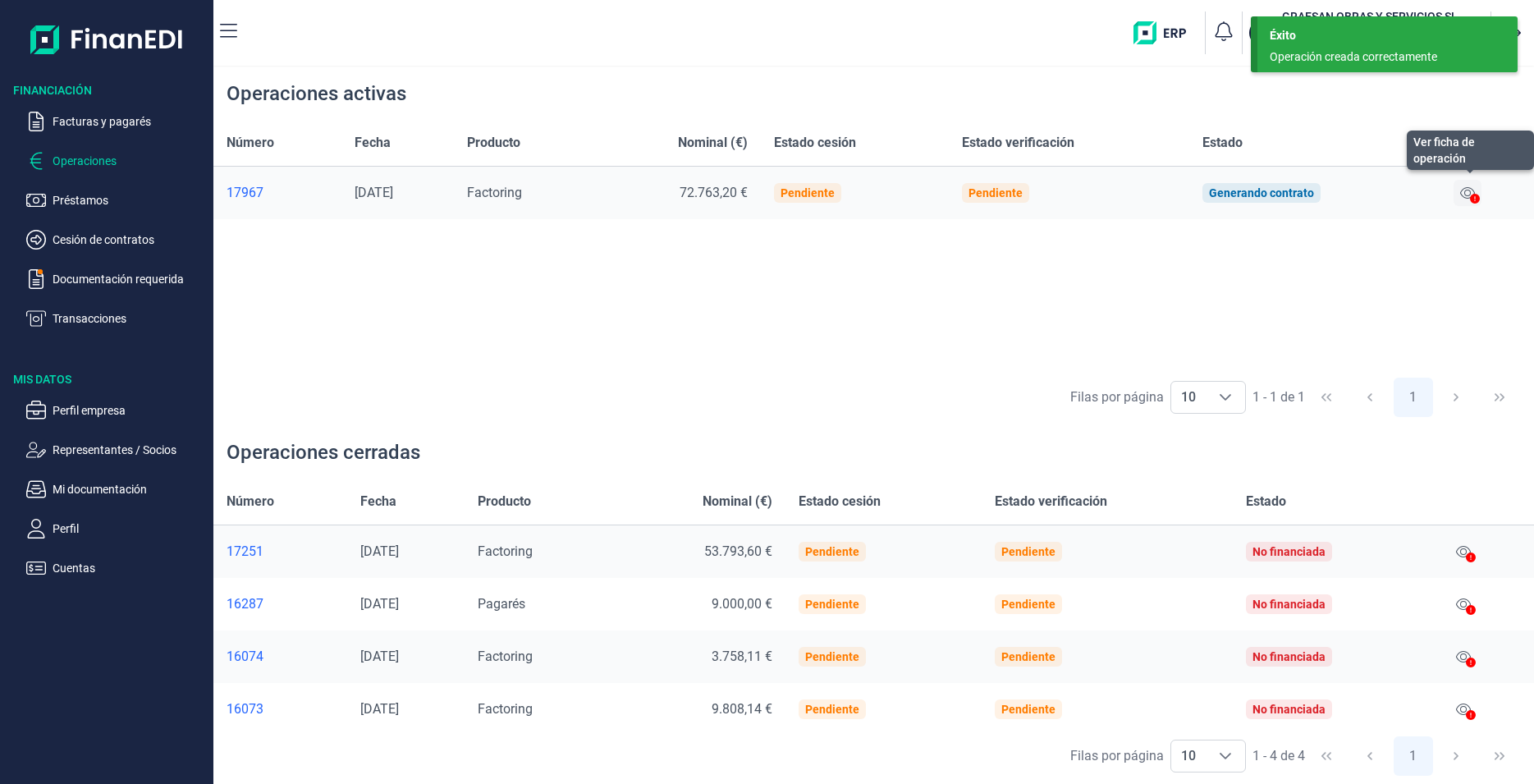
click at [1468, 192] on icon at bounding box center [1467, 192] width 14 height 13
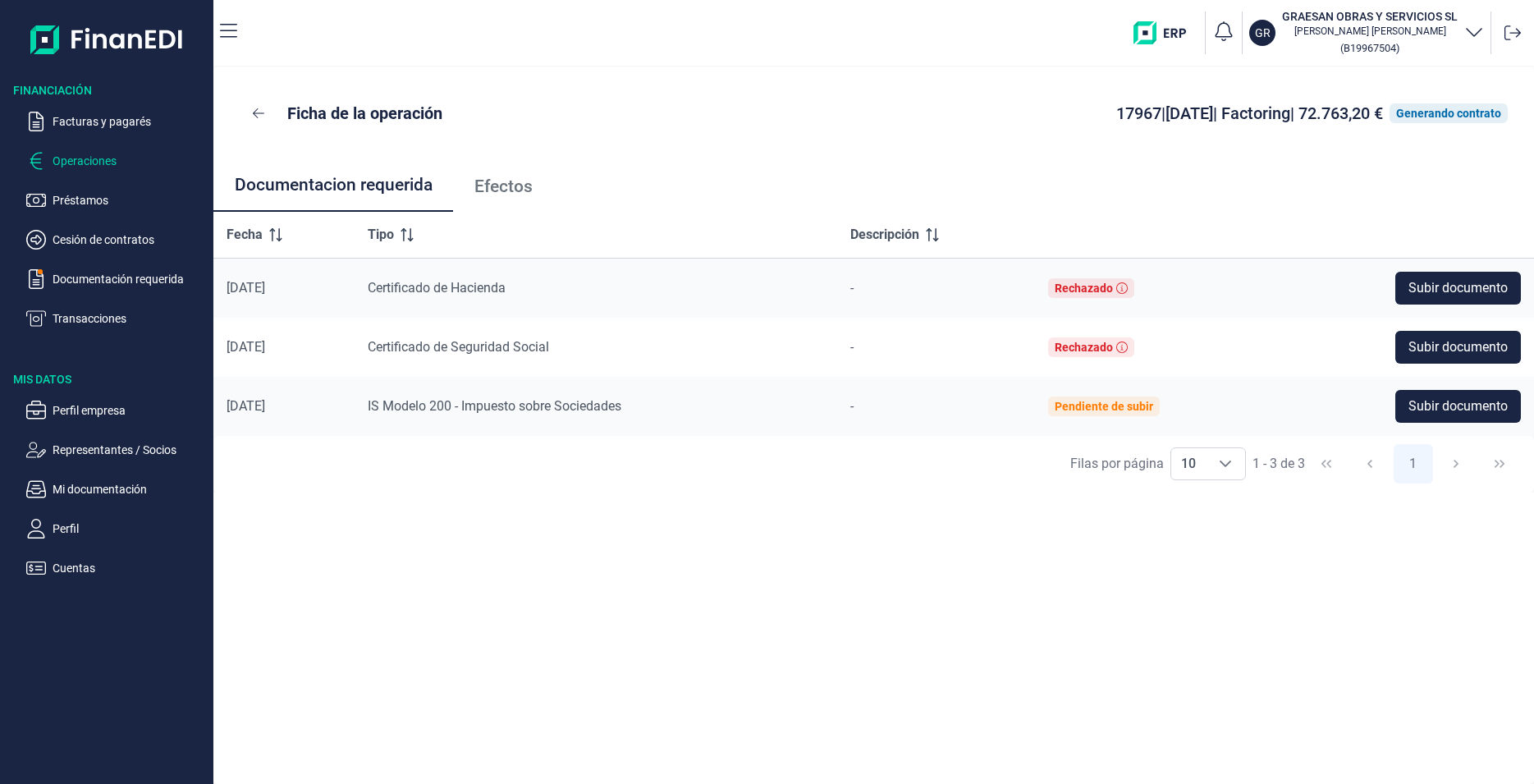
click at [76, 161] on p "Operaciones" at bounding box center [129, 161] width 154 height 20
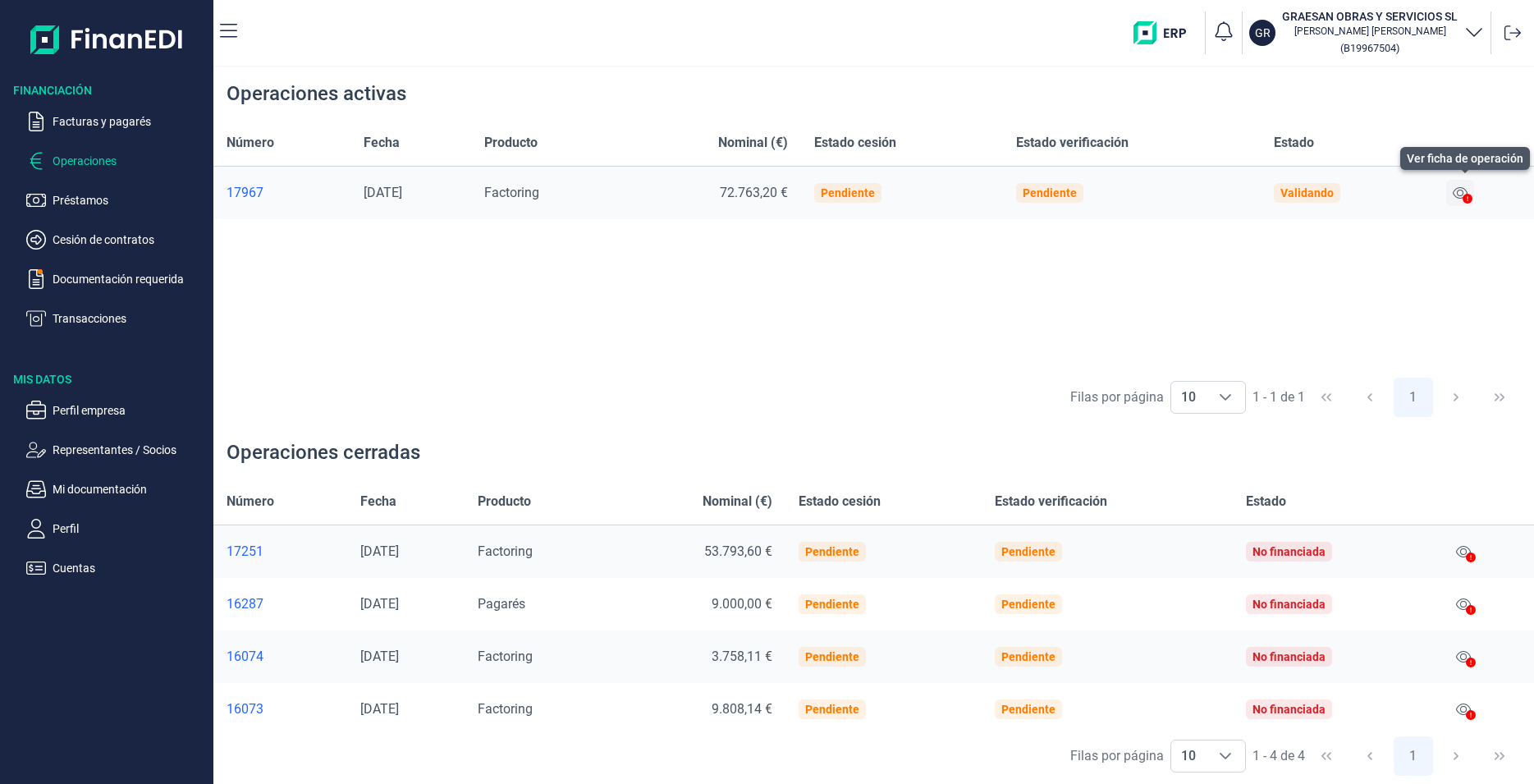
click at [1468, 187] on icon at bounding box center [1459, 192] width 14 height 13
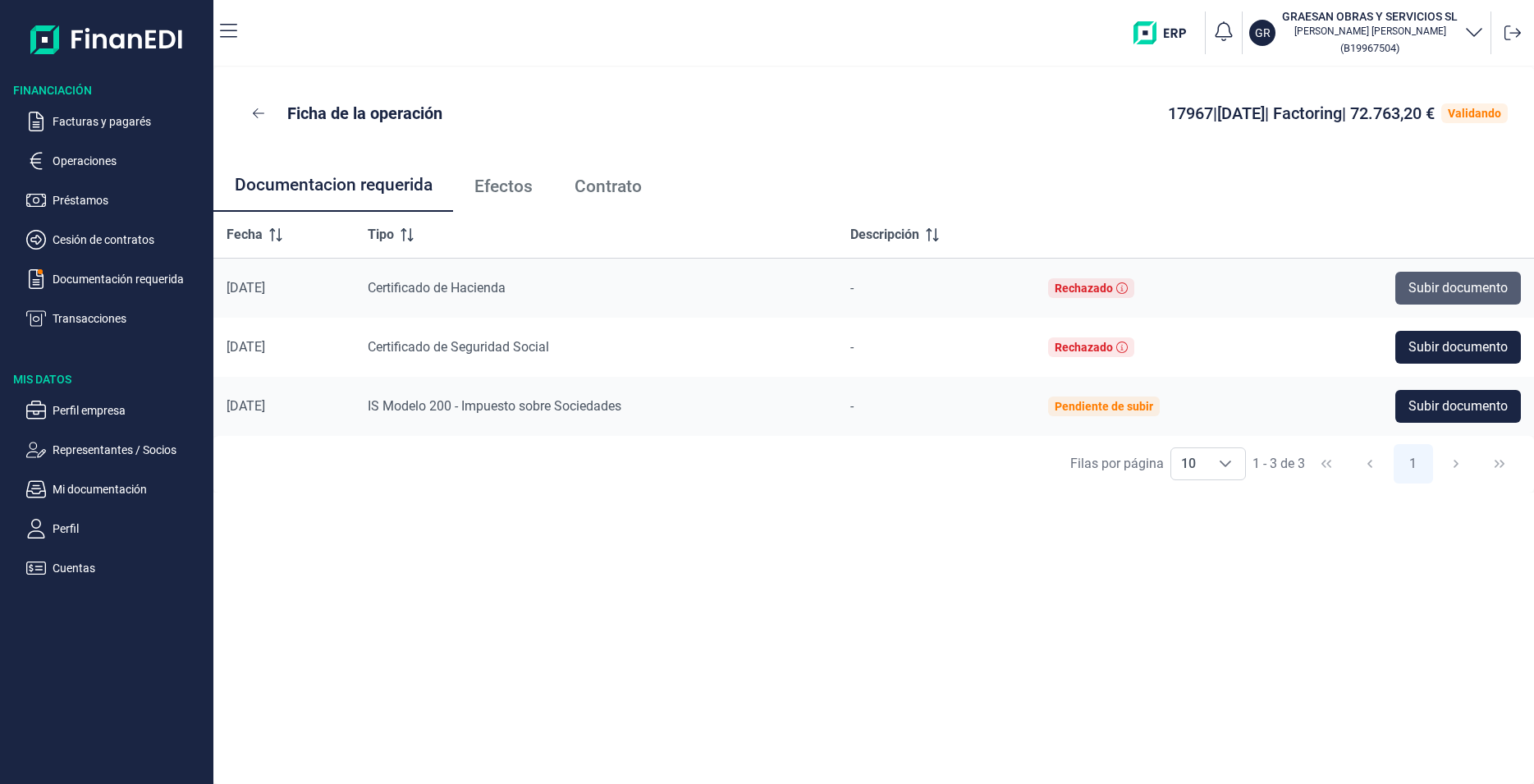
click at [1408, 287] on span "Subir documento" at bounding box center [1457, 287] width 99 height 20
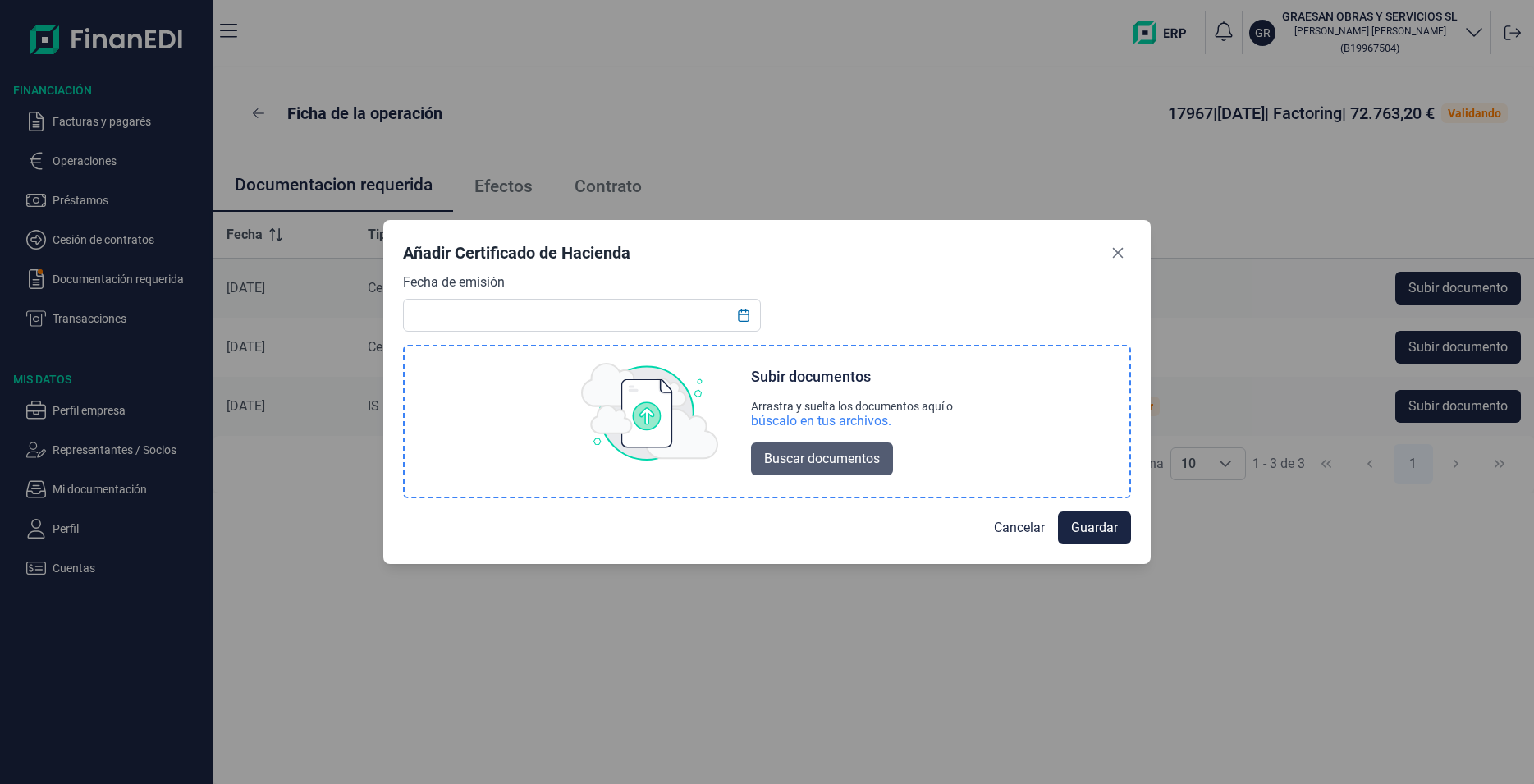
click at [863, 463] on span "Buscar documentos" at bounding box center [822, 458] width 116 height 20
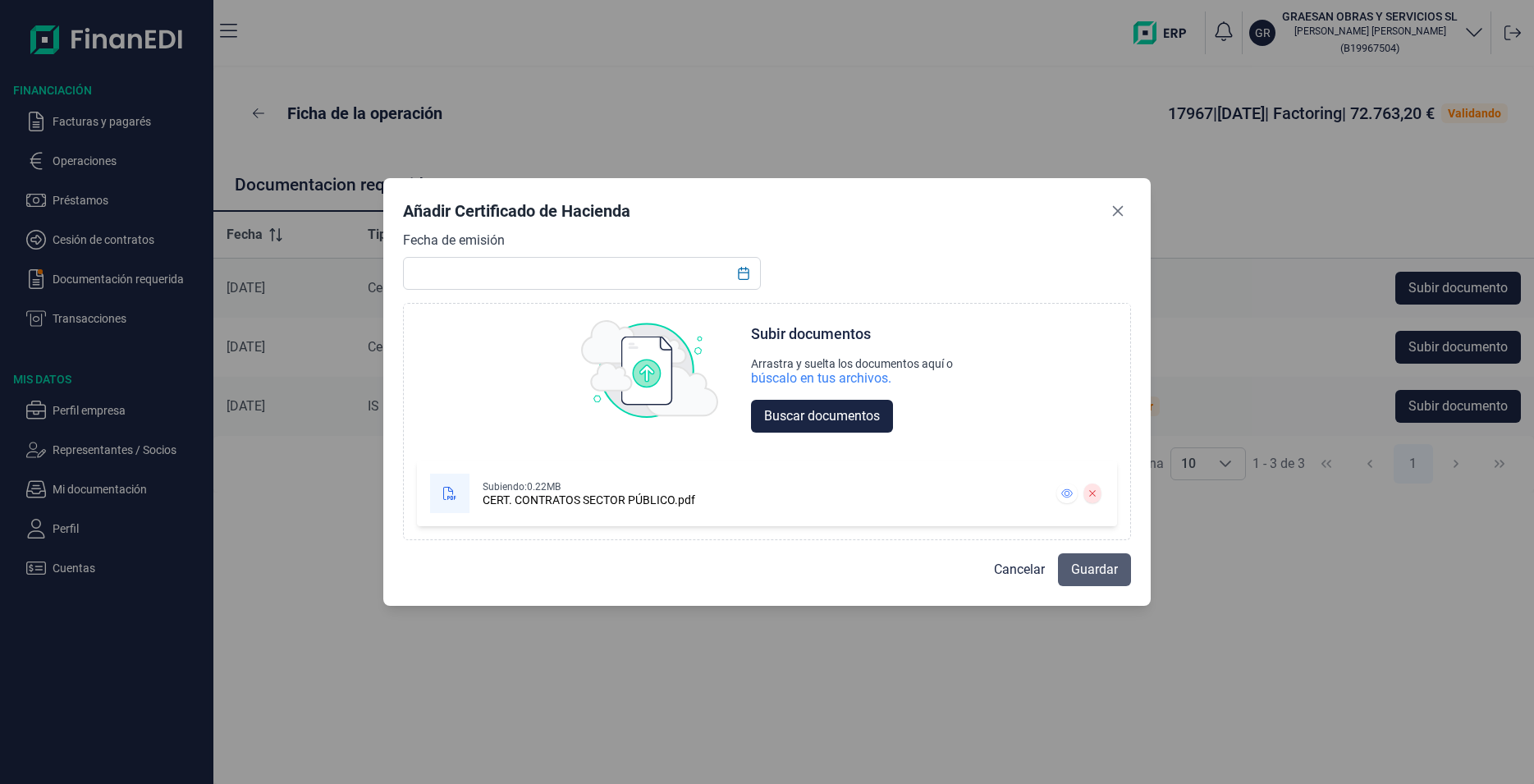
click at [1077, 572] on span "Guardar" at bounding box center [1094, 569] width 47 height 20
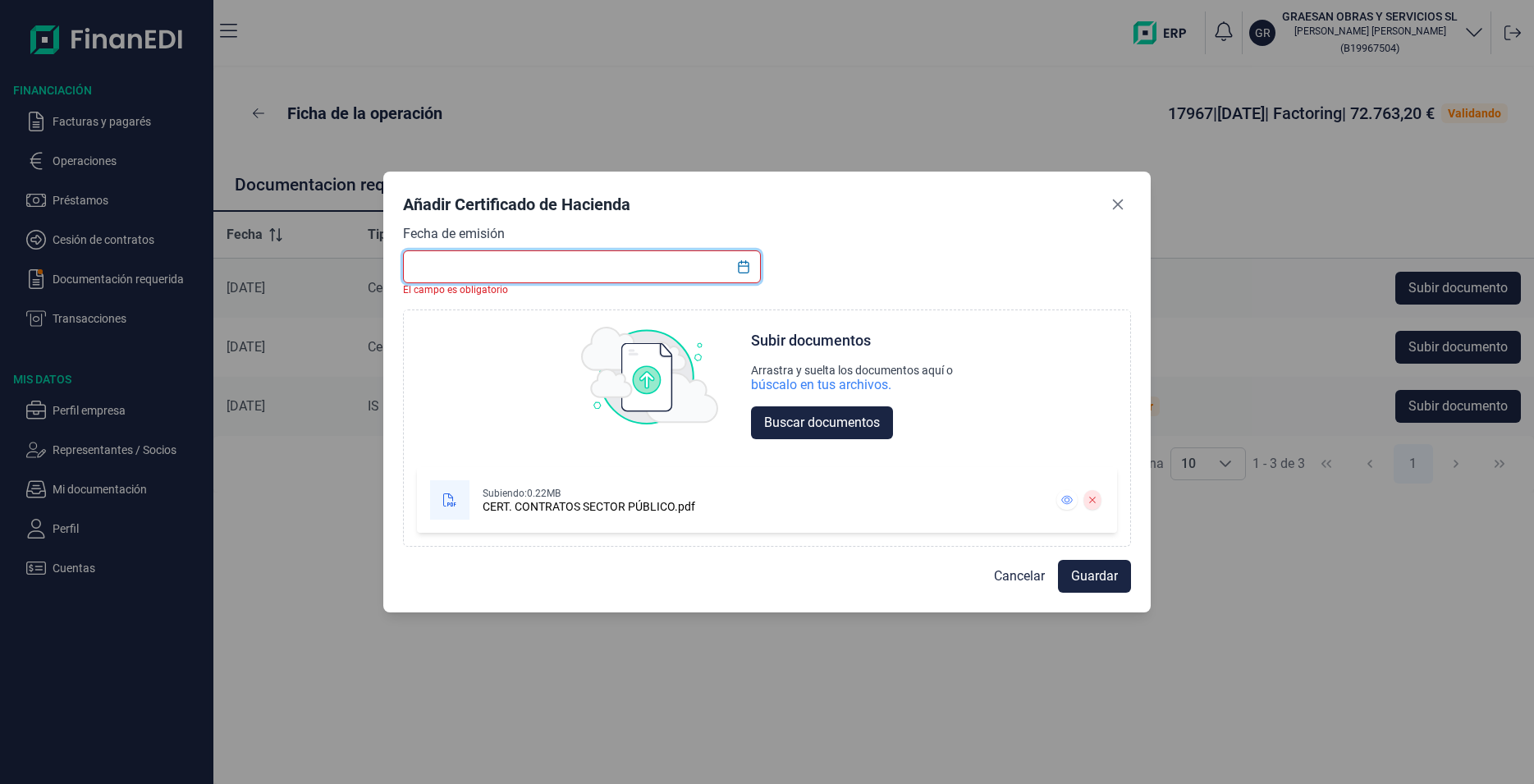
click at [426, 263] on input "text" at bounding box center [582, 266] width 357 height 33
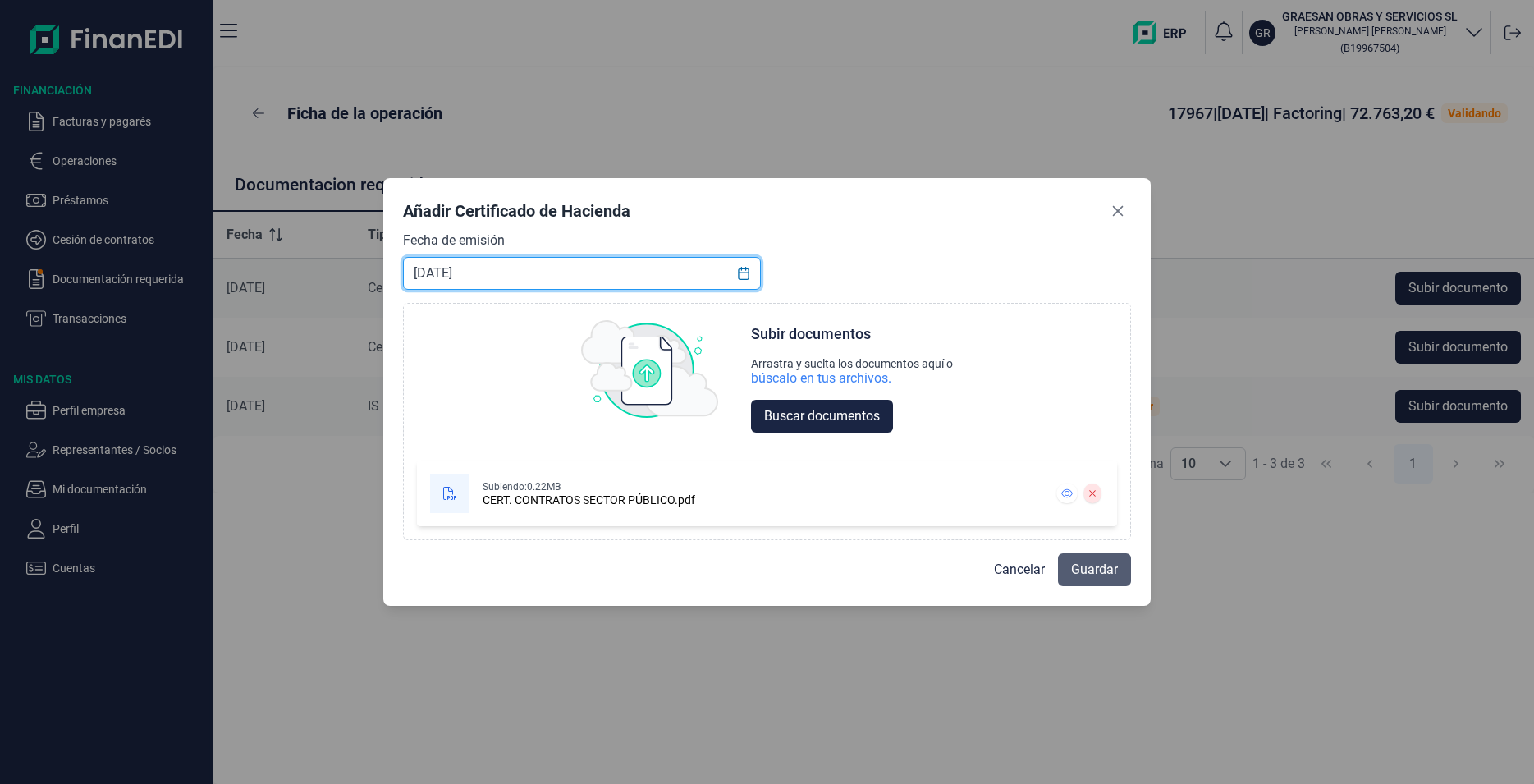
type input "[DATE]"
click at [1085, 560] on span "Guardar" at bounding box center [1094, 569] width 47 height 20
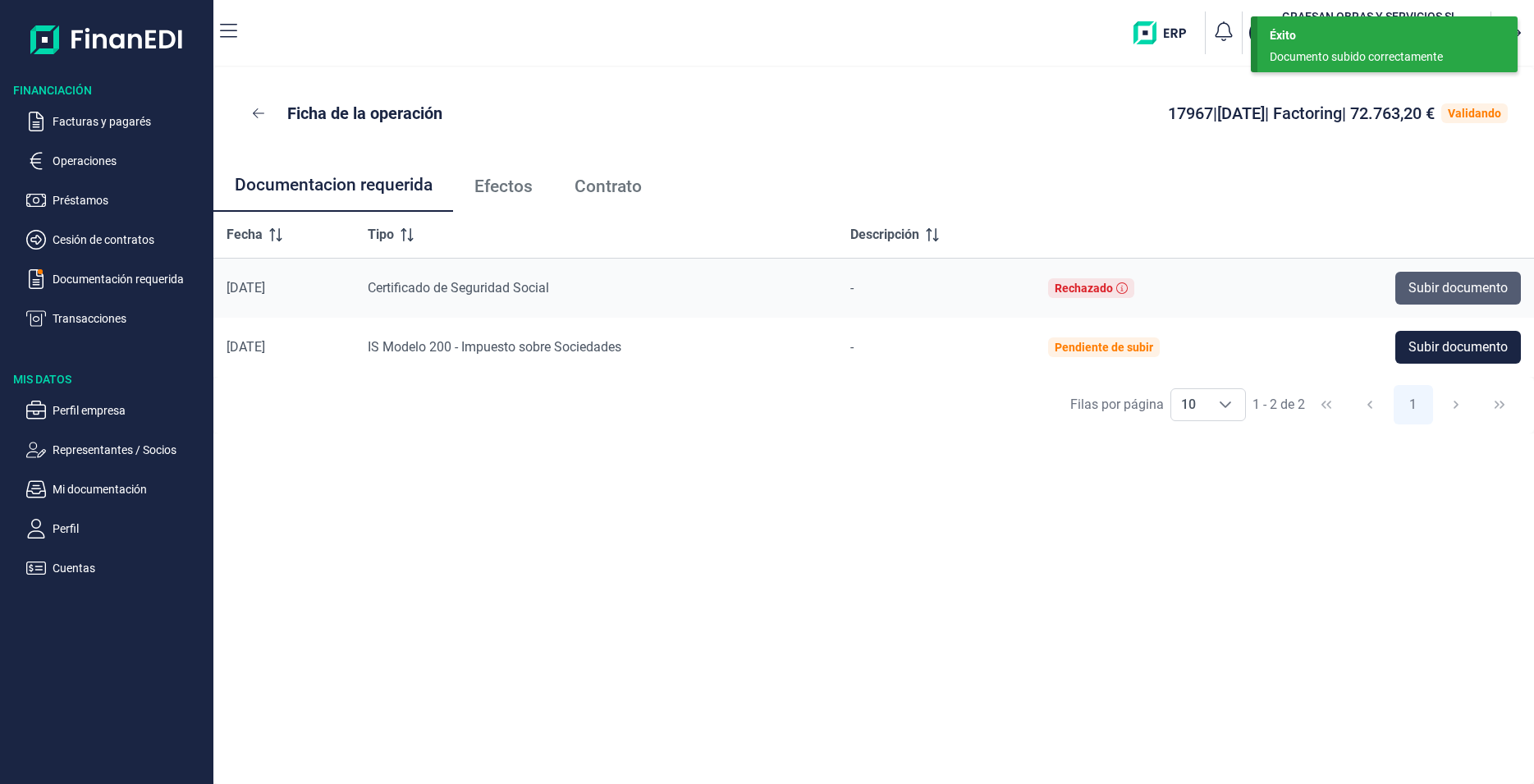
click at [1408, 280] on span "Subir documento" at bounding box center [1457, 287] width 99 height 20
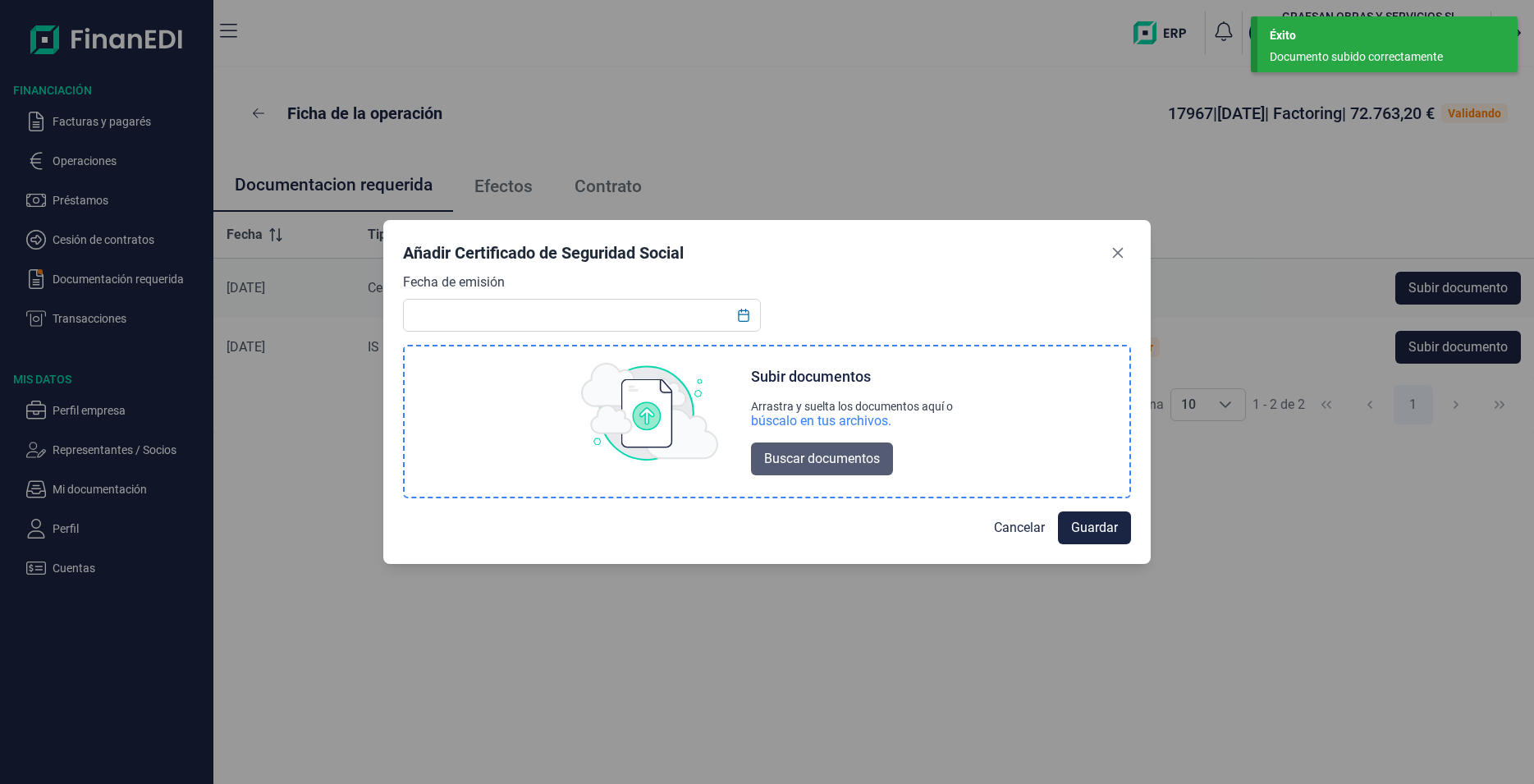
click at [868, 465] on span "Buscar documentos" at bounding box center [822, 458] width 116 height 20
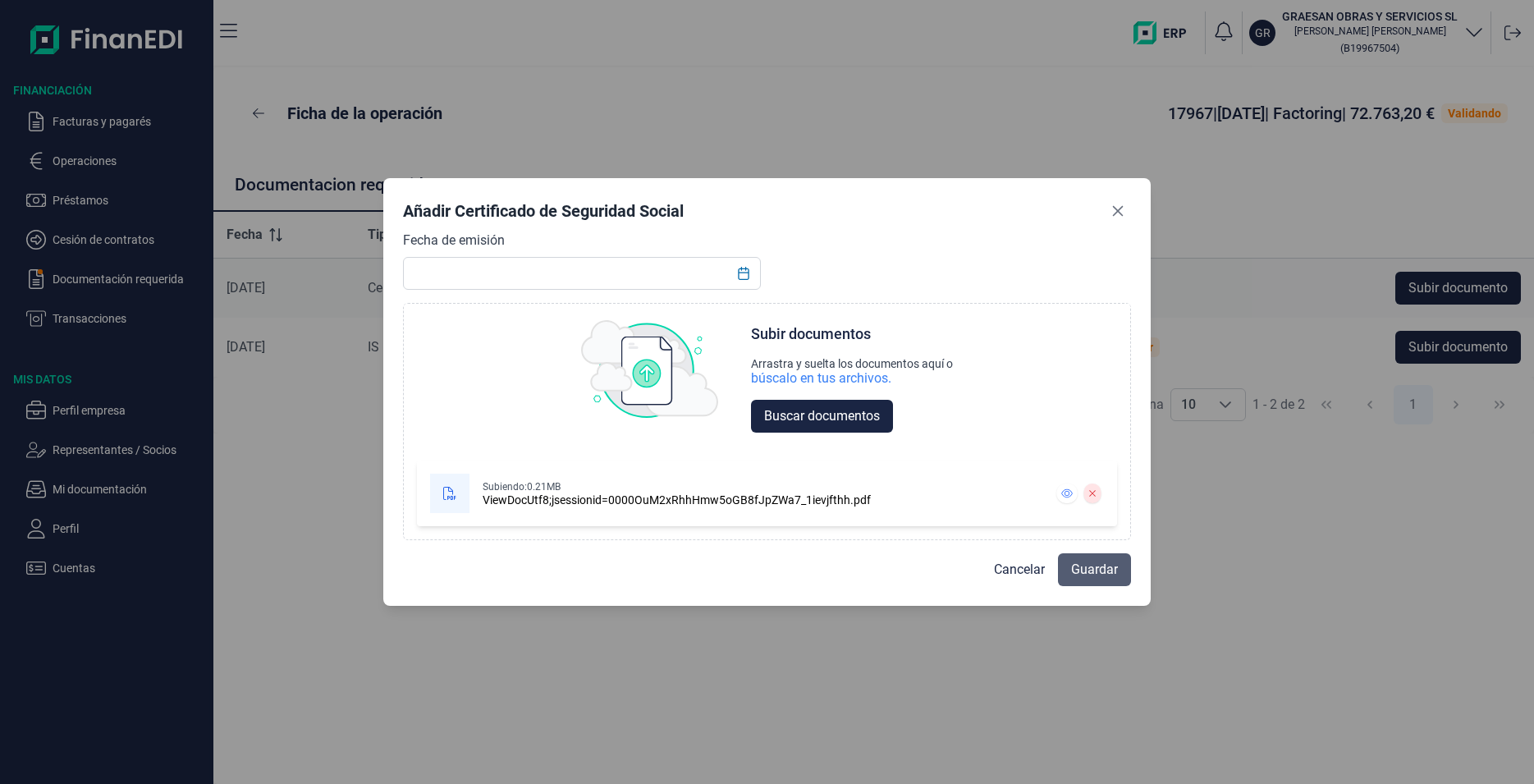
click at [1071, 565] on button "Guardar" at bounding box center [1094, 569] width 73 height 33
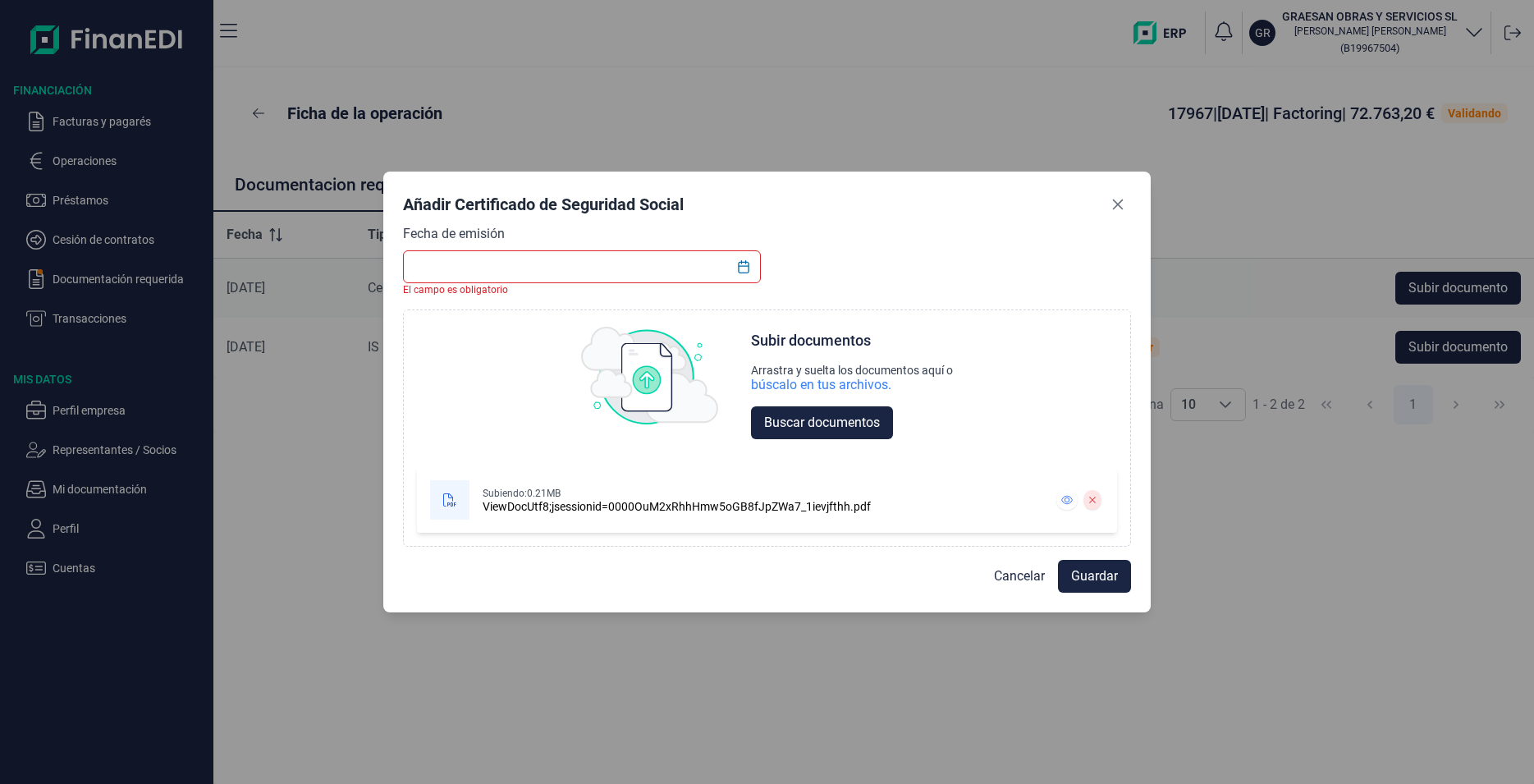
click at [503, 270] on input "text" at bounding box center [582, 266] width 357 height 33
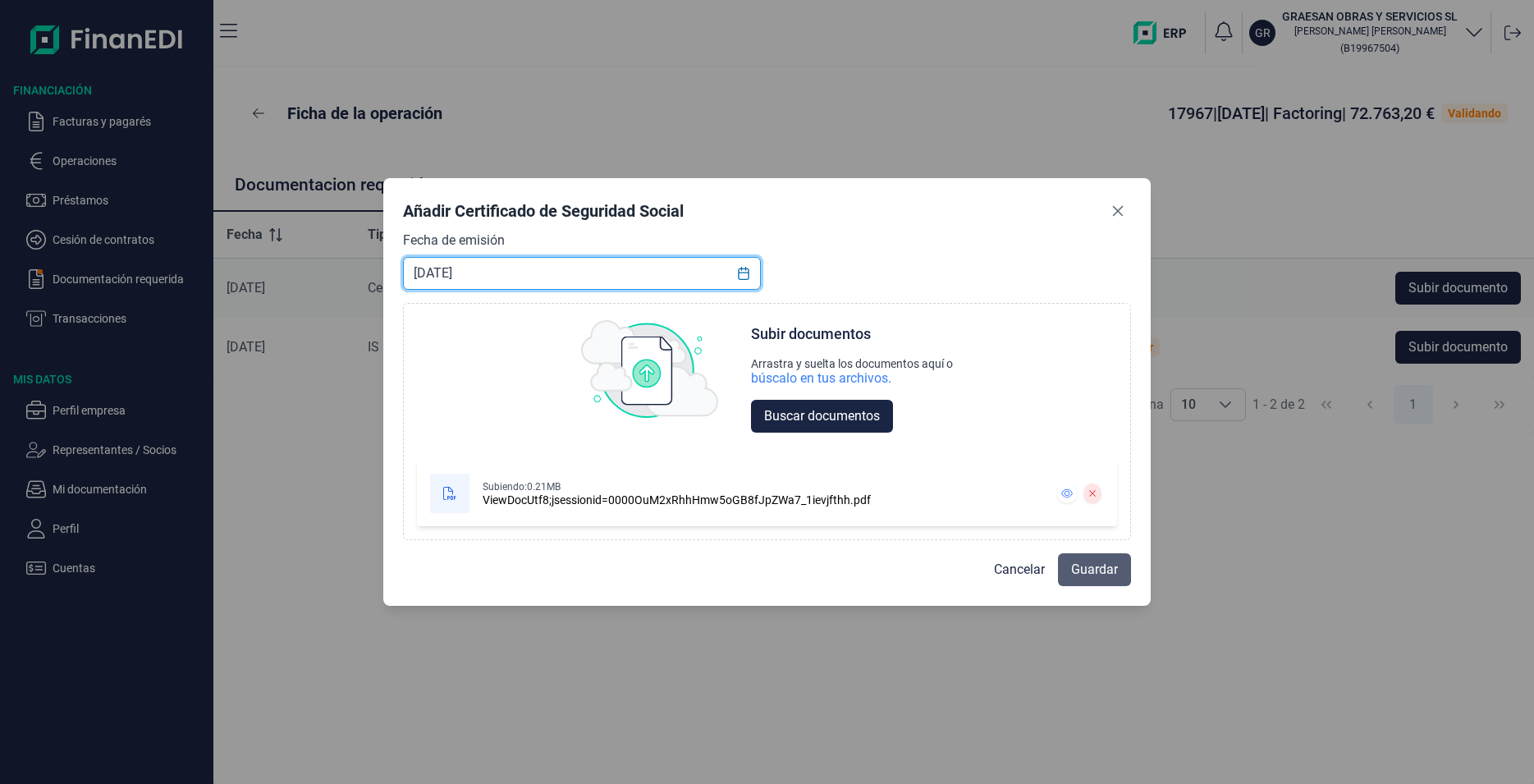
type input "[DATE]"
click at [1083, 571] on span "Guardar" at bounding box center [1094, 569] width 47 height 20
